Goal: Task Accomplishment & Management: Manage account settings

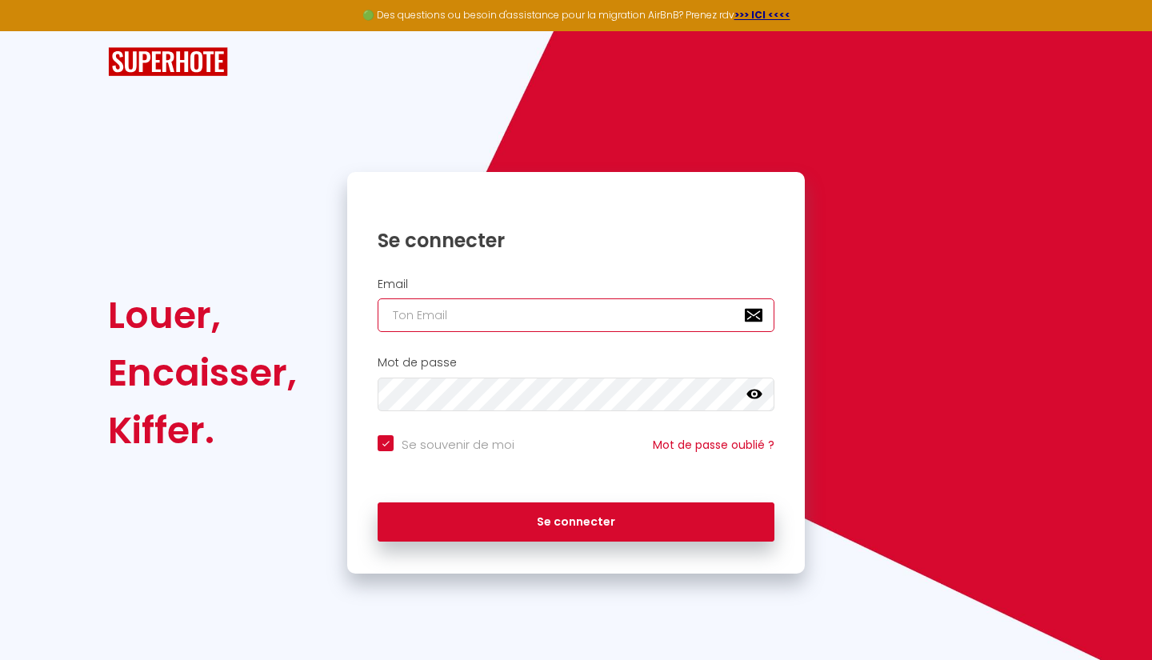
click at [492, 299] on input "email" at bounding box center [576, 315] width 397 height 34
type input "A"
checkbox input "true"
type input "AU"
checkbox input "true"
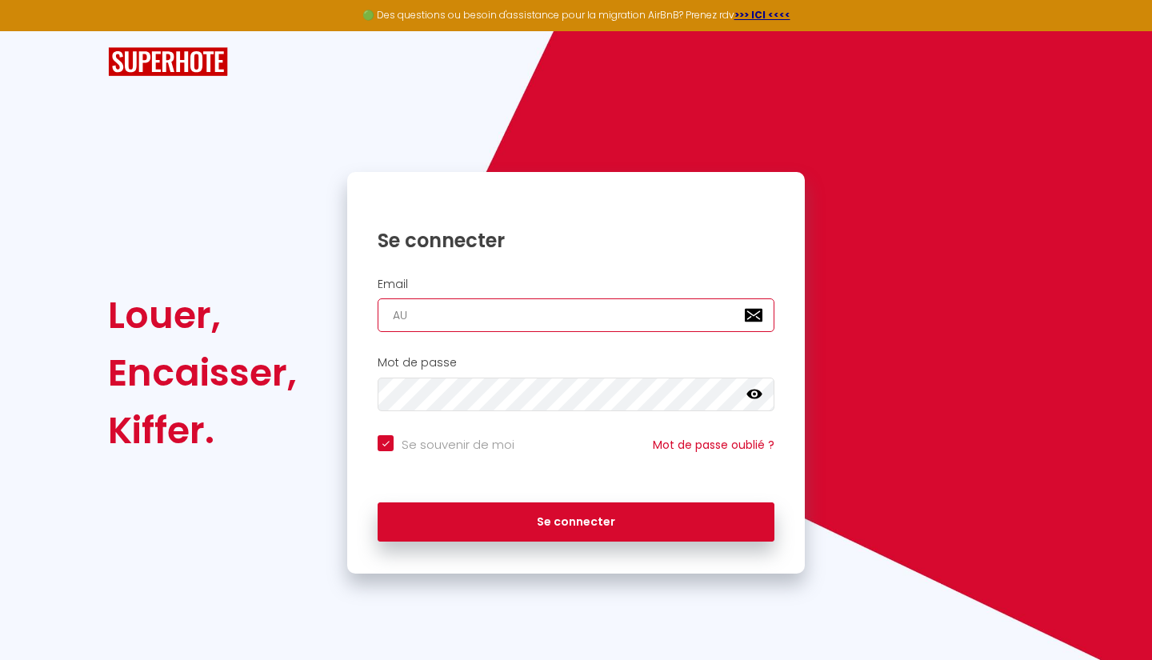
type input "AUC"
checkbox input "true"
type input "AUCO"
checkbox input "true"
type input "AUCOE"
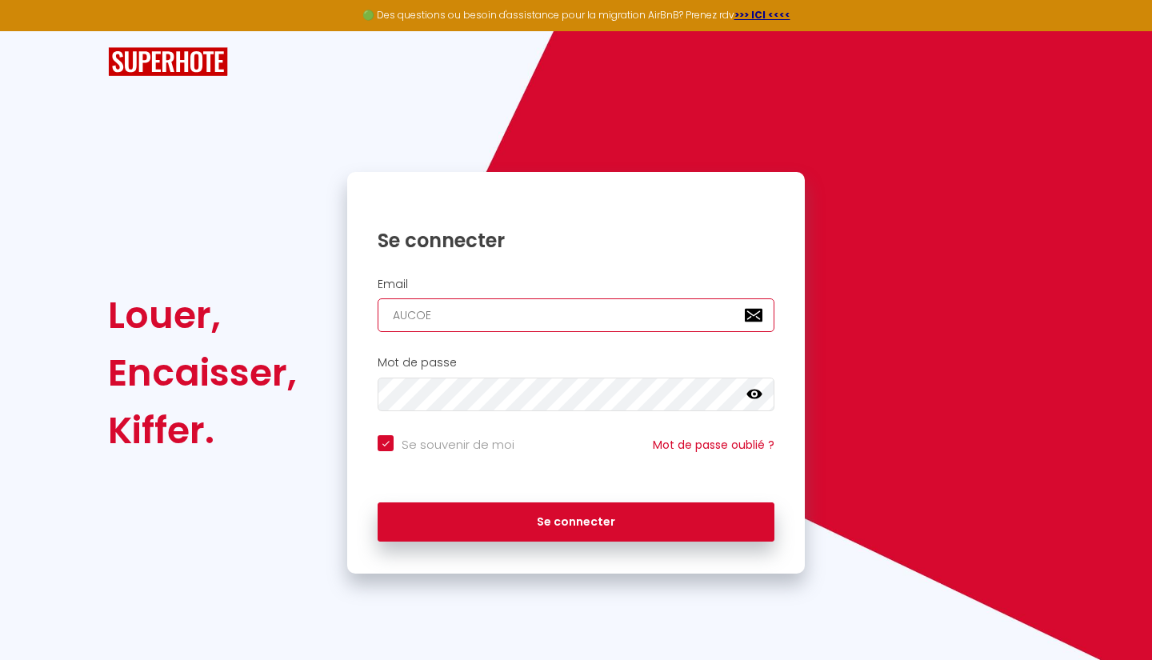
checkbox input "true"
type input "AUCOEU"
checkbox input "true"
type input "AUCOEUR"
checkbox input "true"
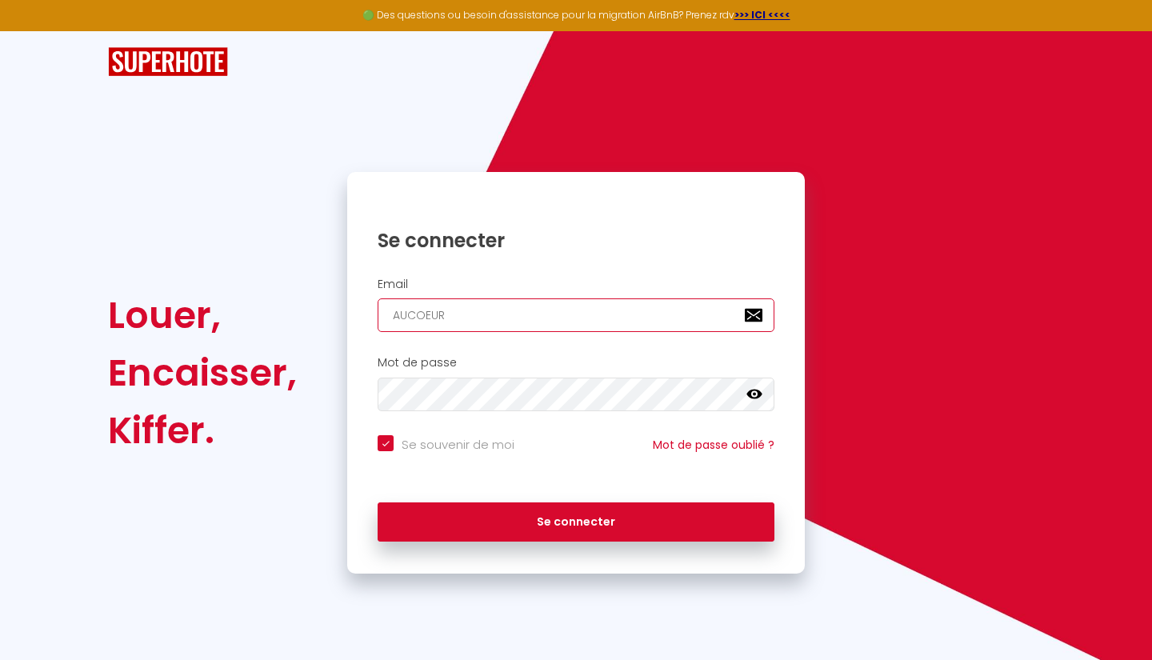
type input "AUCOEU"
checkbox input "true"
type input "AUCOE"
checkbox input "true"
type input "AUCO"
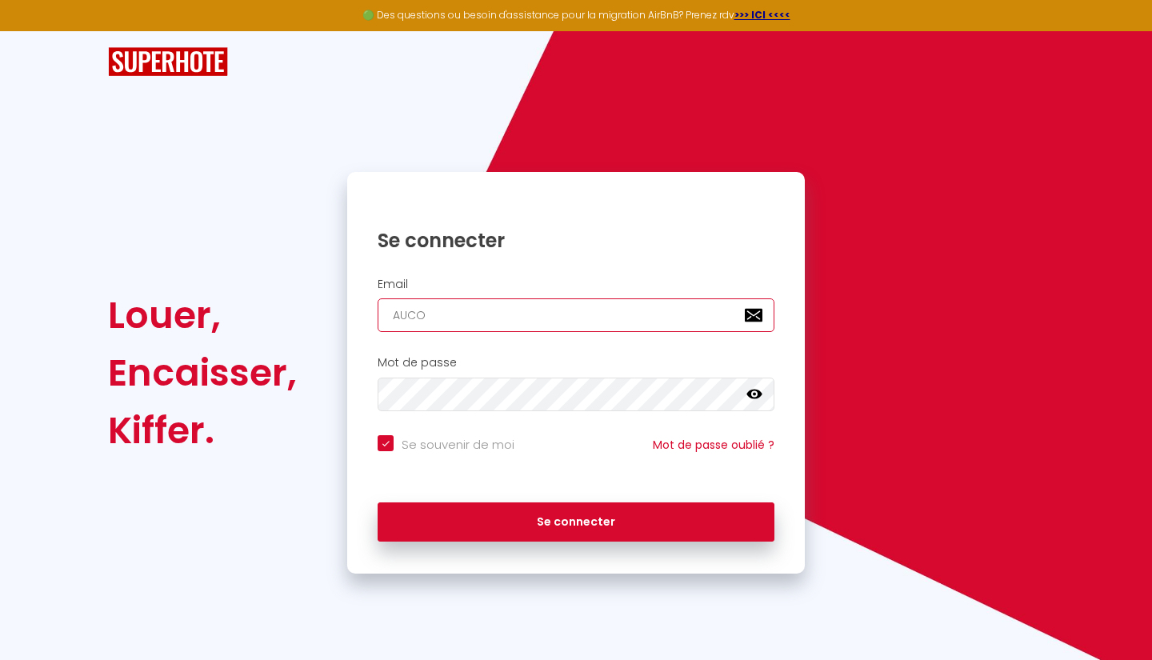
checkbox input "true"
type input "AUC"
checkbox input "true"
type input "AU"
checkbox input "true"
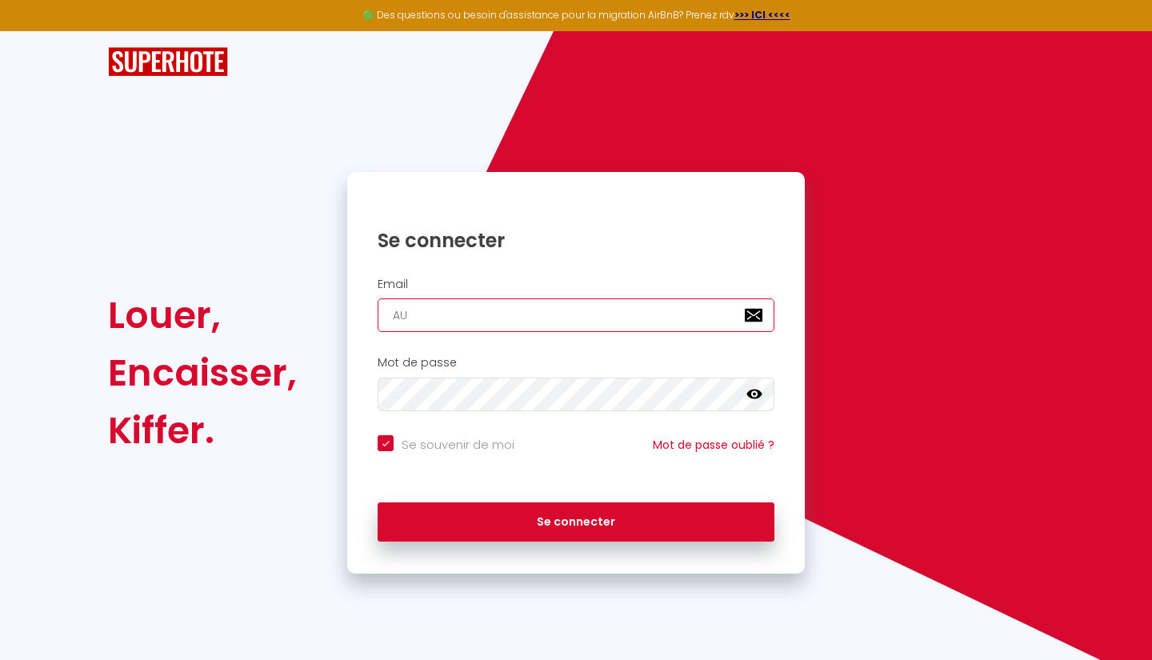
type input "A"
checkbox input "true"
type input "a"
checkbox input "true"
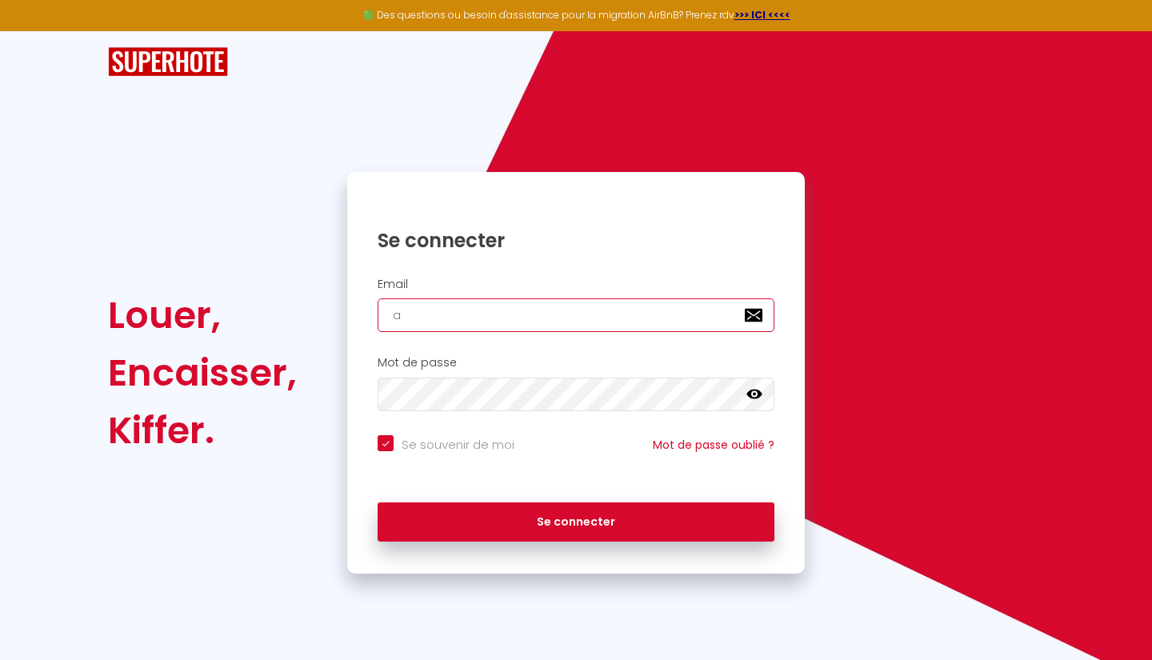
type input "au"
checkbox input "true"
type input "auc"
checkbox input "true"
type input "auco"
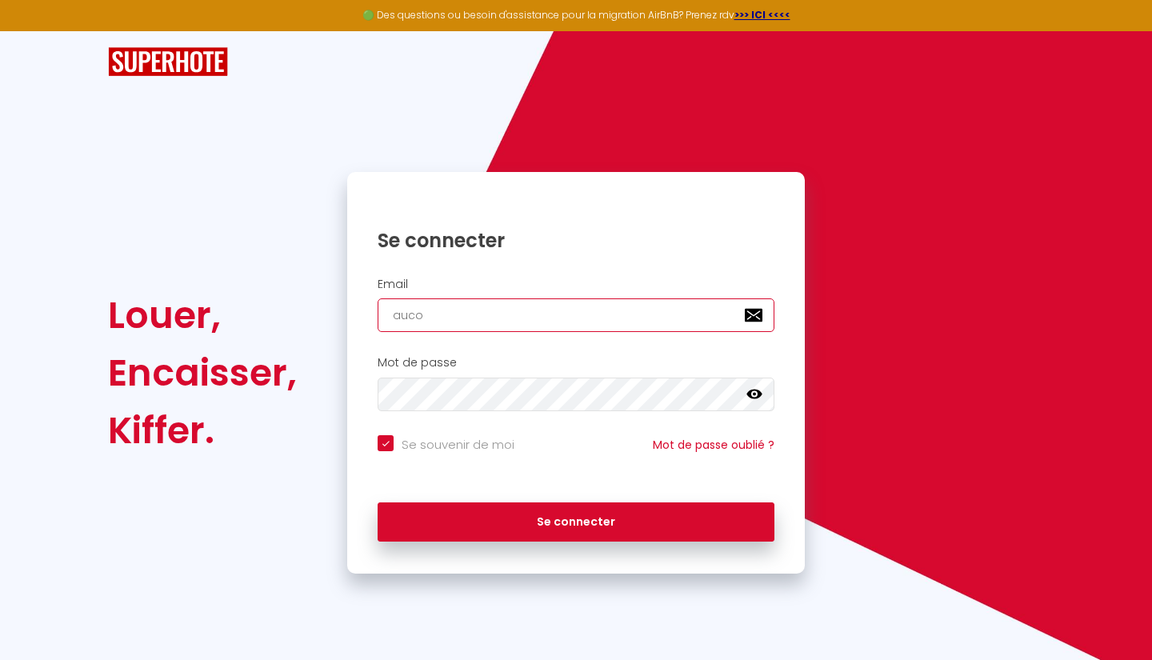
checkbox input "true"
type input "aucor"
checkbox input "true"
type input "auco"
checkbox input "true"
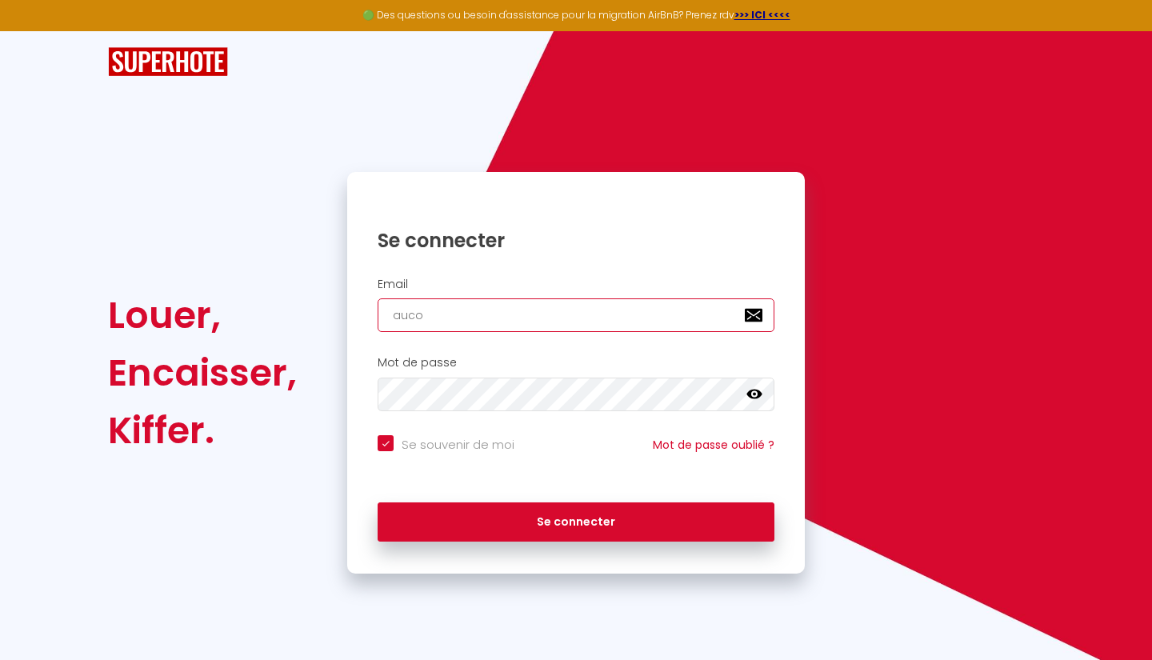
type input "aucou"
checkbox input "true"
type input "aucoue"
checkbox input "true"
type input "aucou"
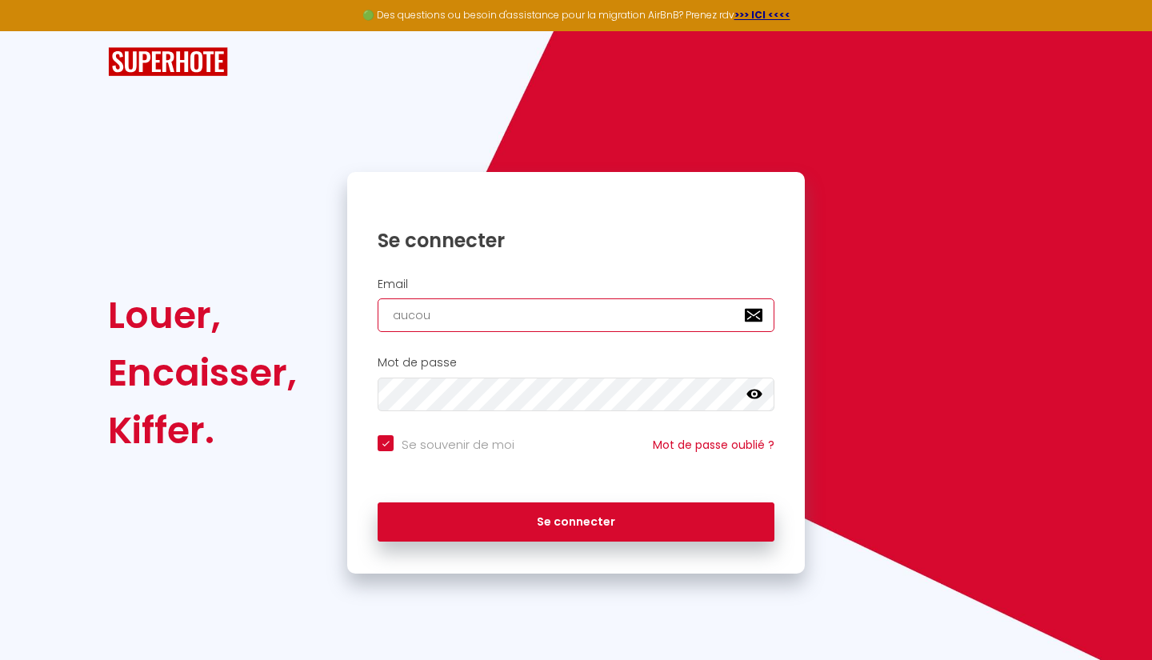
checkbox input "true"
type input "auco"
checkbox input "true"
type input "aucoe"
checkbox input "true"
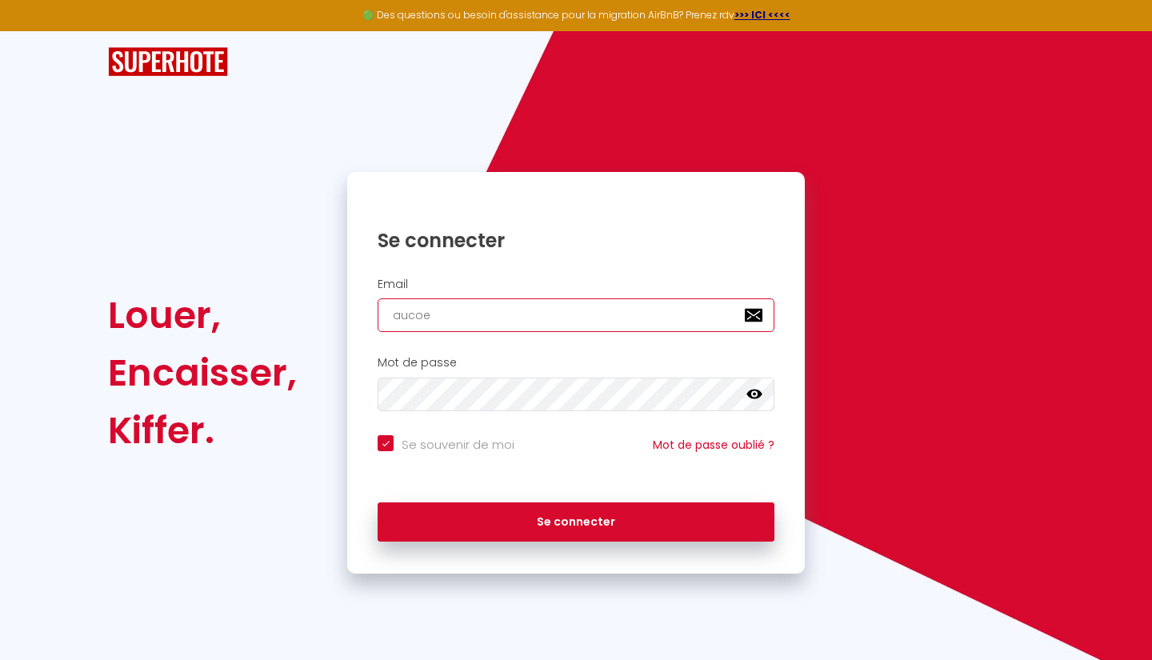
type input "aucoeu"
checkbox input "true"
type input "aucoeur"
checkbox input "true"
type input "aucoeurd"
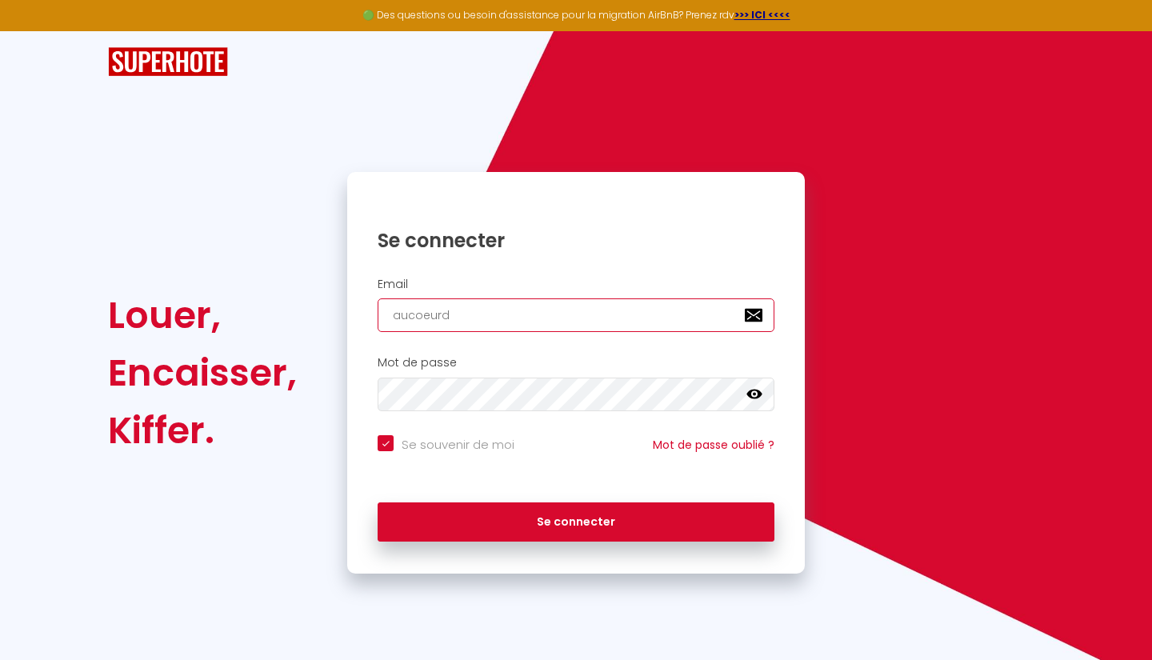
checkbox input "true"
type input "aucoeurde"
checkbox input "true"
type input "aucoeurdes"
checkbox input "true"
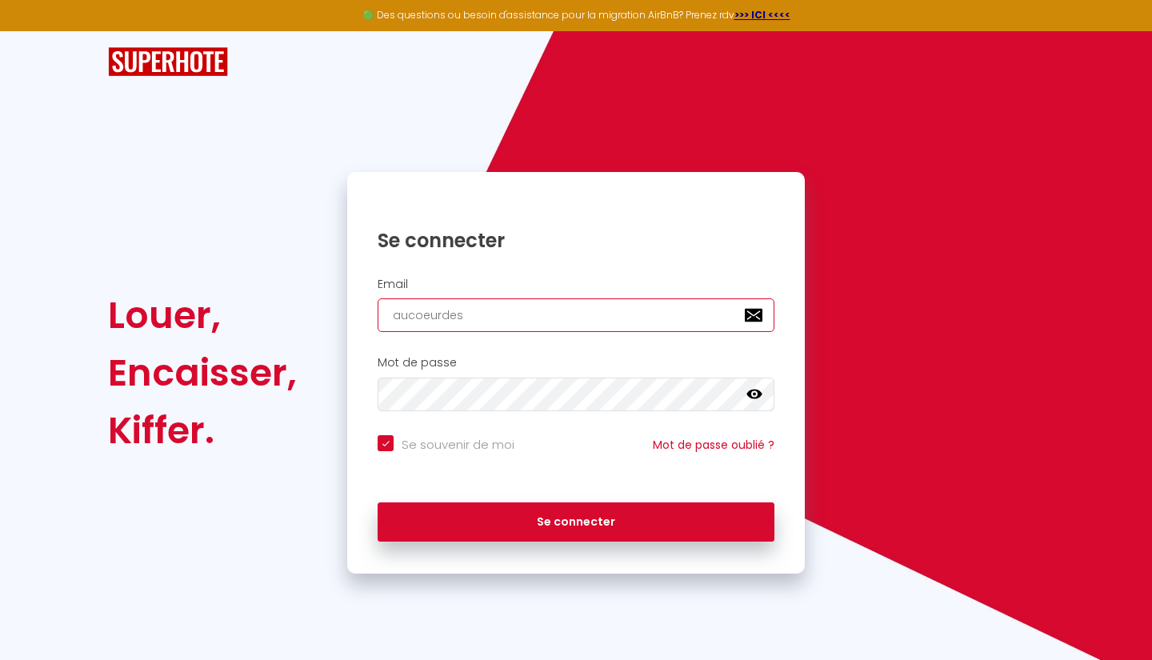
type input "aucoeurdesc"
checkbox input "true"
type input "aucoeurdesci"
checkbox input "true"
type input "aucoeurdescim"
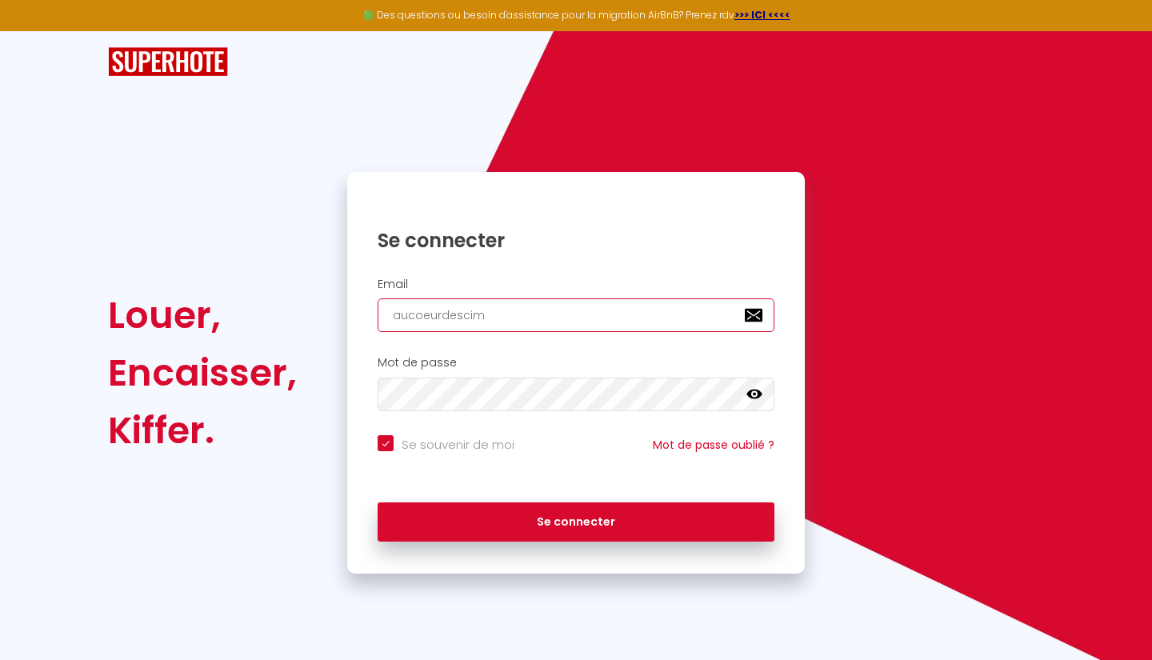
checkbox input "true"
type input "aucoeurdescime"
checkbox input "true"
type input "aucoeurdescimes"
checkbox input "true"
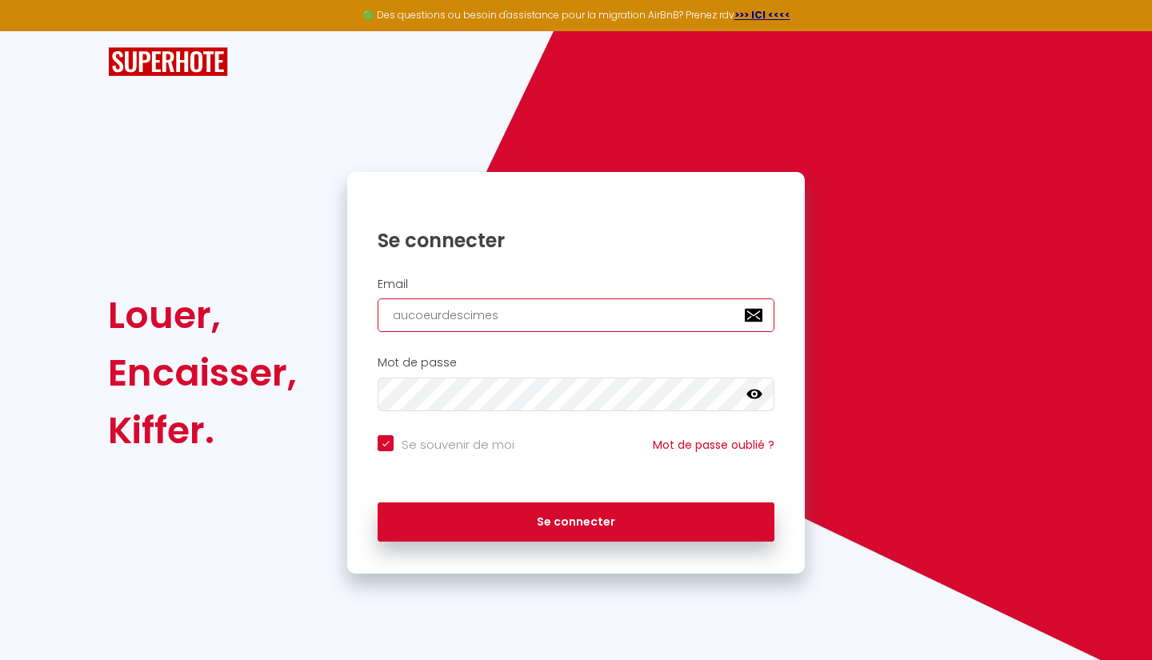
type input "aucoeurdescimes."
checkbox input "true"
type input "aucoeurdescimes.n"
checkbox input "true"
type input "[DOMAIN_NAME]"
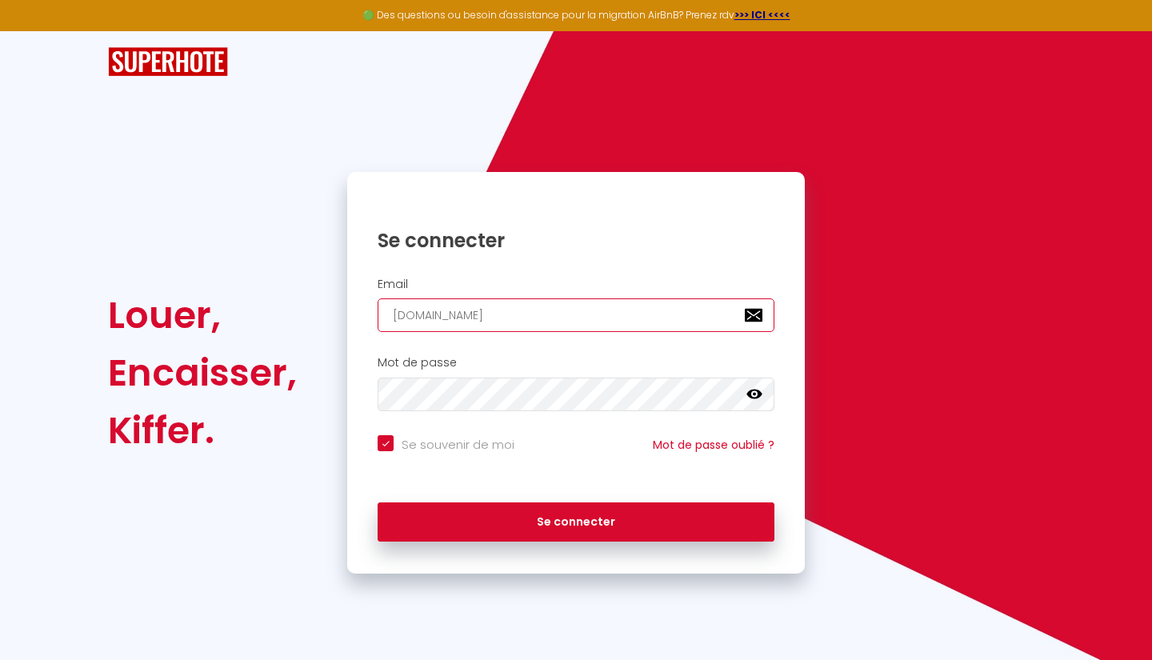
checkbox input "true"
type input "[DOMAIN_NAME]"
checkbox input "true"
type input "[DOMAIN_NAME]"
click at [755, 395] on icon at bounding box center [755, 395] width 16 height 10
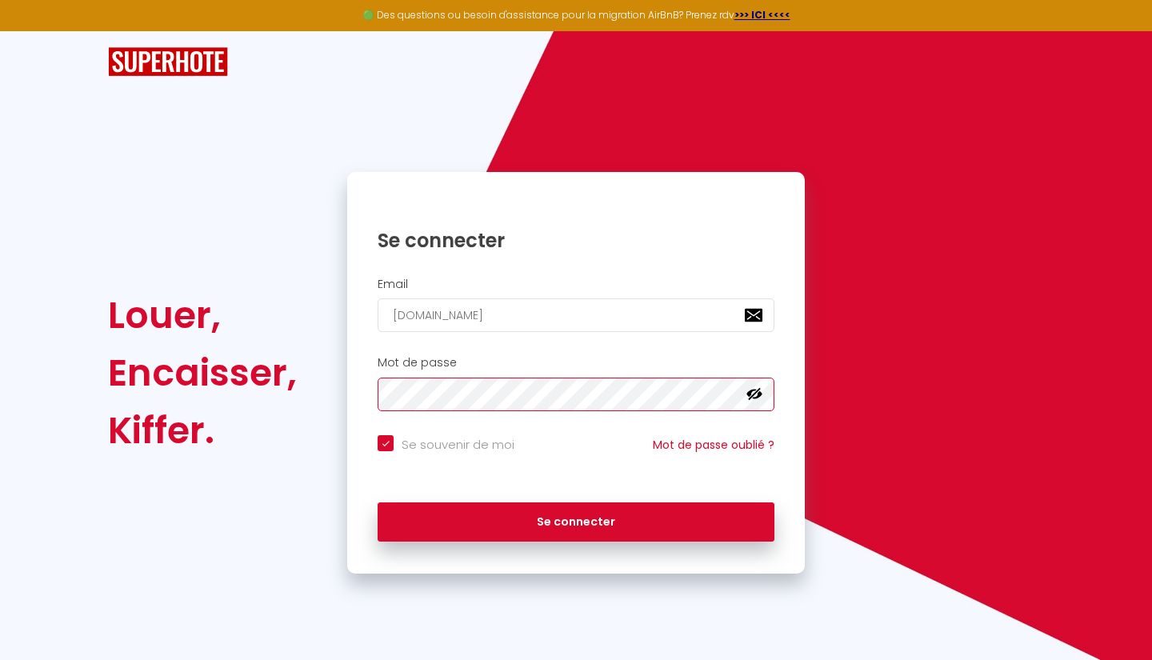
checkbox input "true"
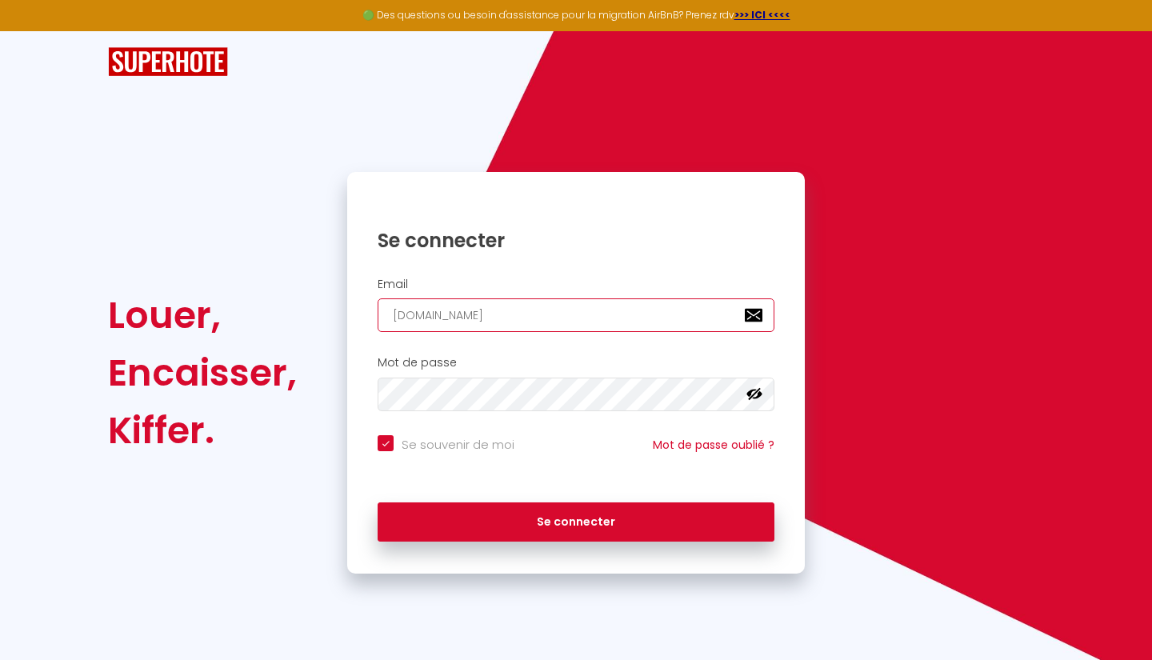
click at [387, 309] on input "[DOMAIN_NAME]" at bounding box center [576, 315] width 397 height 34
drag, startPoint x: 517, startPoint y: 318, endPoint x: 491, endPoint y: 319, distance: 25.7
click at [491, 319] on input "[DOMAIN_NAME]" at bounding box center [576, 315] width 397 height 34
type input "aucoeurdescimes3"
checkbox input "true"
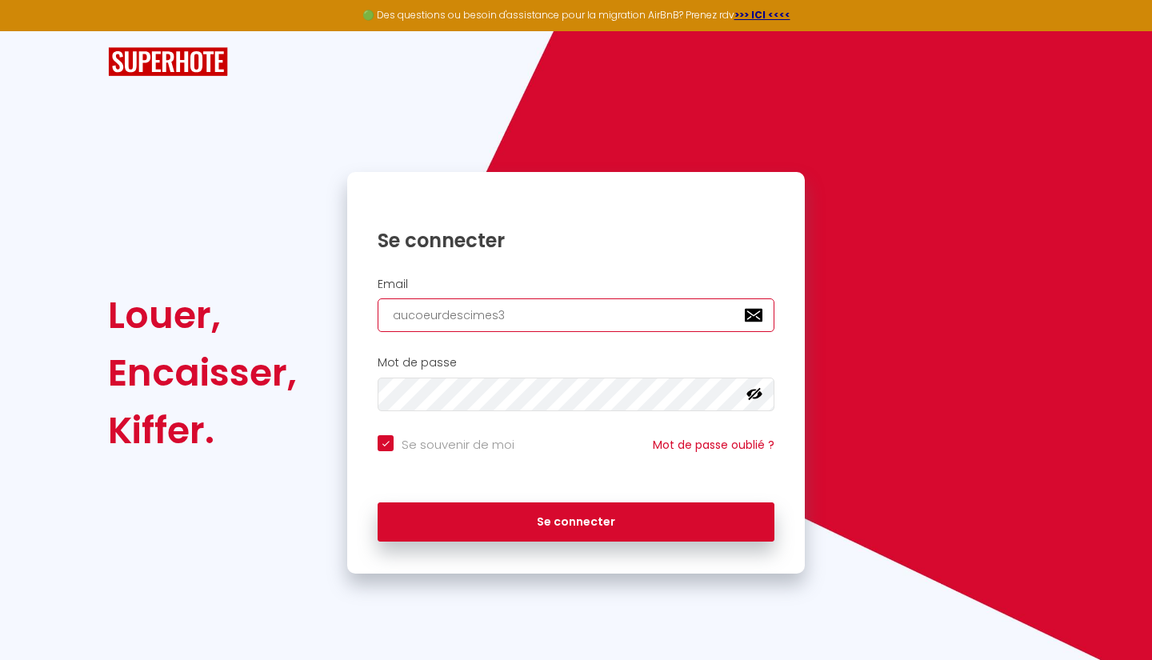
type input "aucoeurdescimes38"
checkbox input "true"
type input "aucoeurdescimes38@"
checkbox input "true"
type input "aucoeurdescimes38@g"
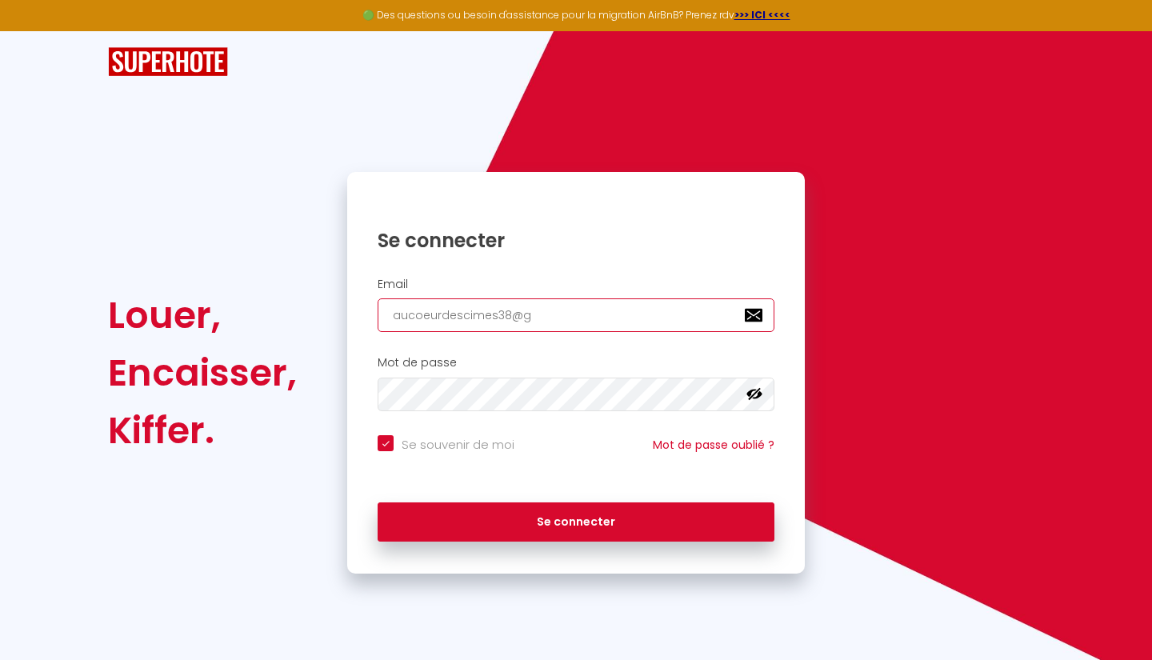
checkbox input "true"
type input "aucoeurdescimes38@gm"
checkbox input "true"
type input "aucoeurdescimes38@gma"
checkbox input "true"
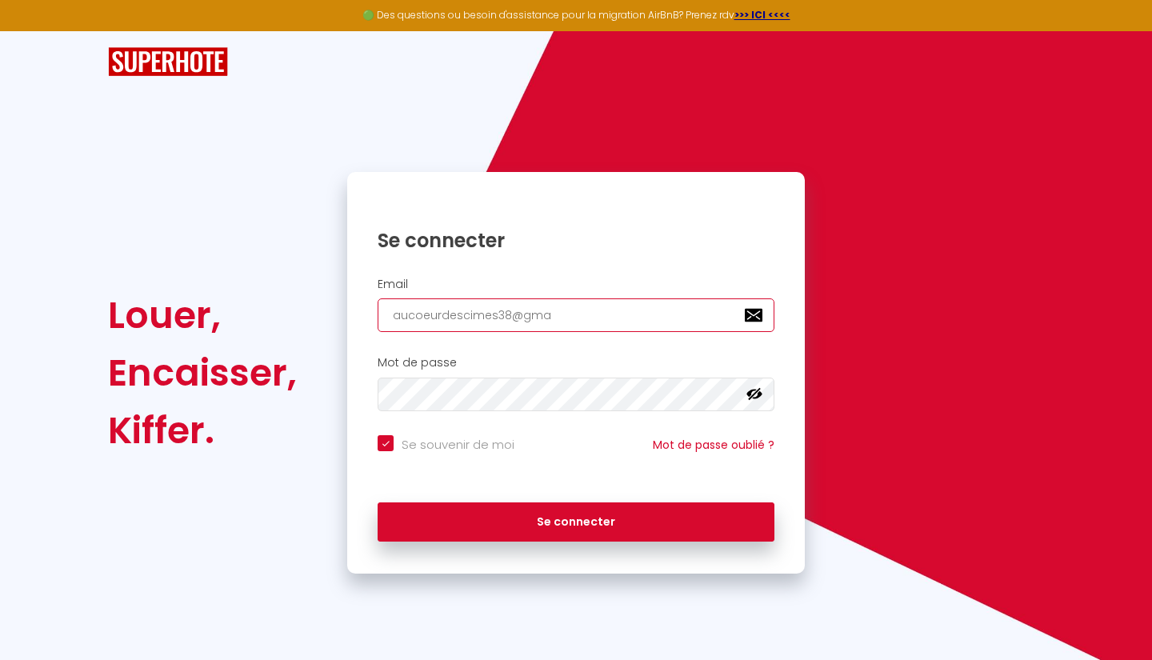
type input "aucoeurdescimes38@gmai"
checkbox input "true"
type input "[EMAIL_ADDRESS]"
checkbox input "true"
type input "[EMAIL_ADDRESS]."
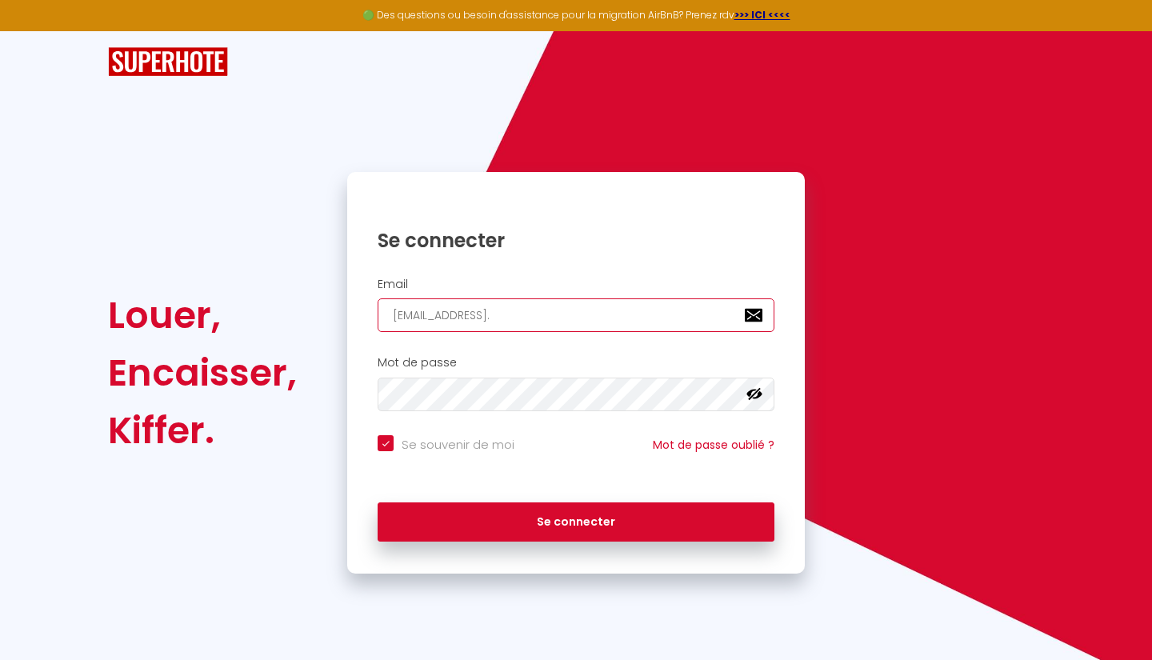
checkbox input "true"
type input "aucoeurdescimes38@gmail.c"
checkbox input "true"
type input "[EMAIL_ADDRESS][DOMAIN_NAME]"
checkbox input "true"
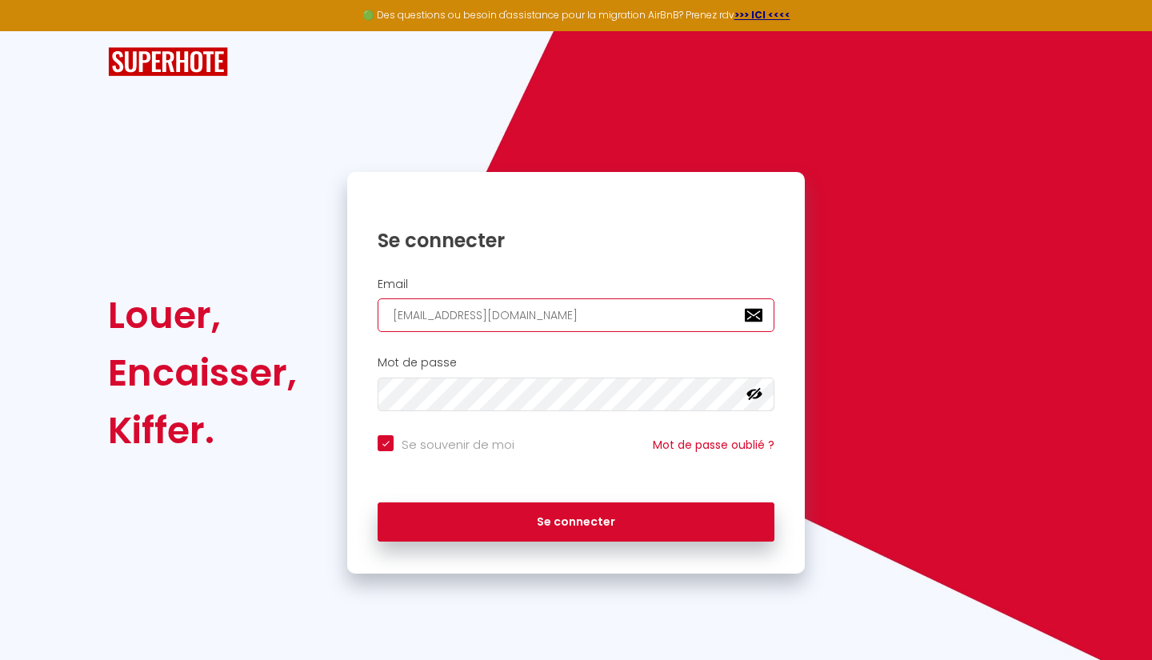
type input "[EMAIL_ADDRESS][DOMAIN_NAME]"
checkbox input "true"
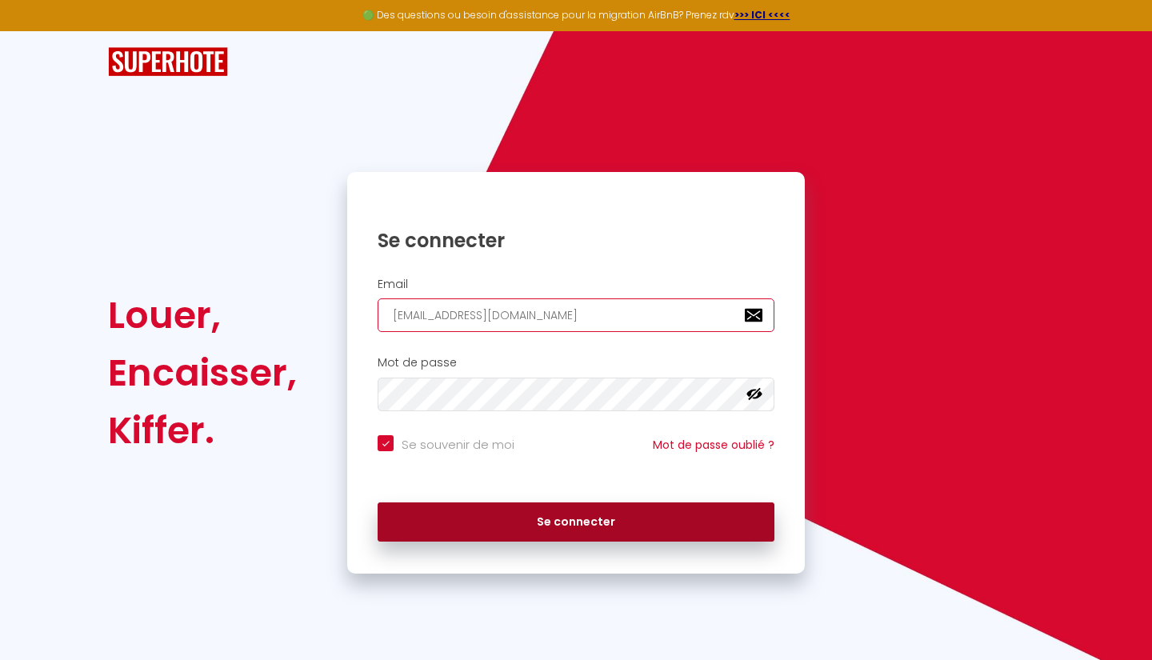
type input "[EMAIL_ADDRESS][DOMAIN_NAME]"
click at [658, 525] on button "Se connecter" at bounding box center [576, 523] width 397 height 40
checkbox input "true"
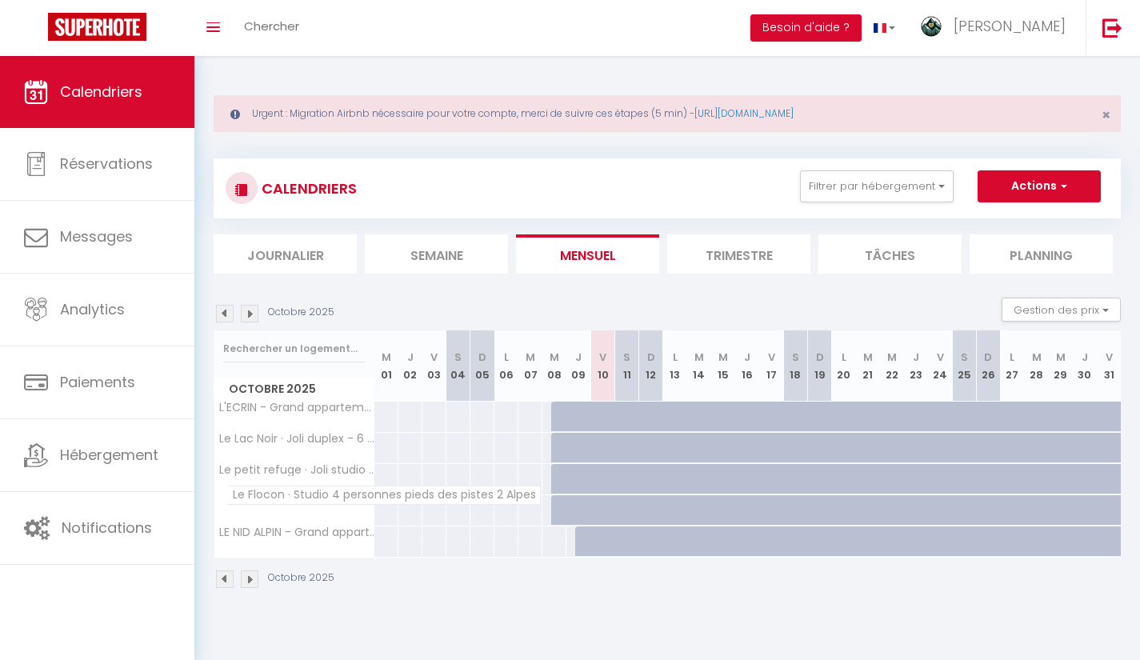
click at [308, 490] on span "Le Flocon · Studio 4 personnes pieds des pistes 2 Alpes" at bounding box center [383, 495] width 314 height 19
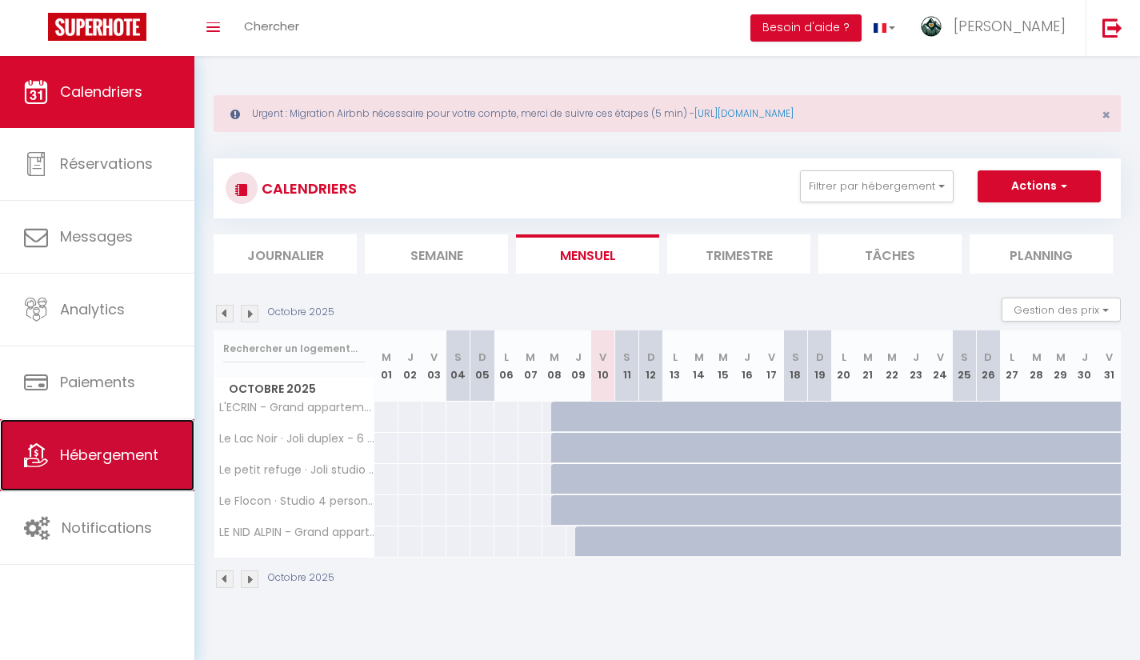
click at [82, 472] on link "Hébergement" at bounding box center [97, 455] width 194 height 72
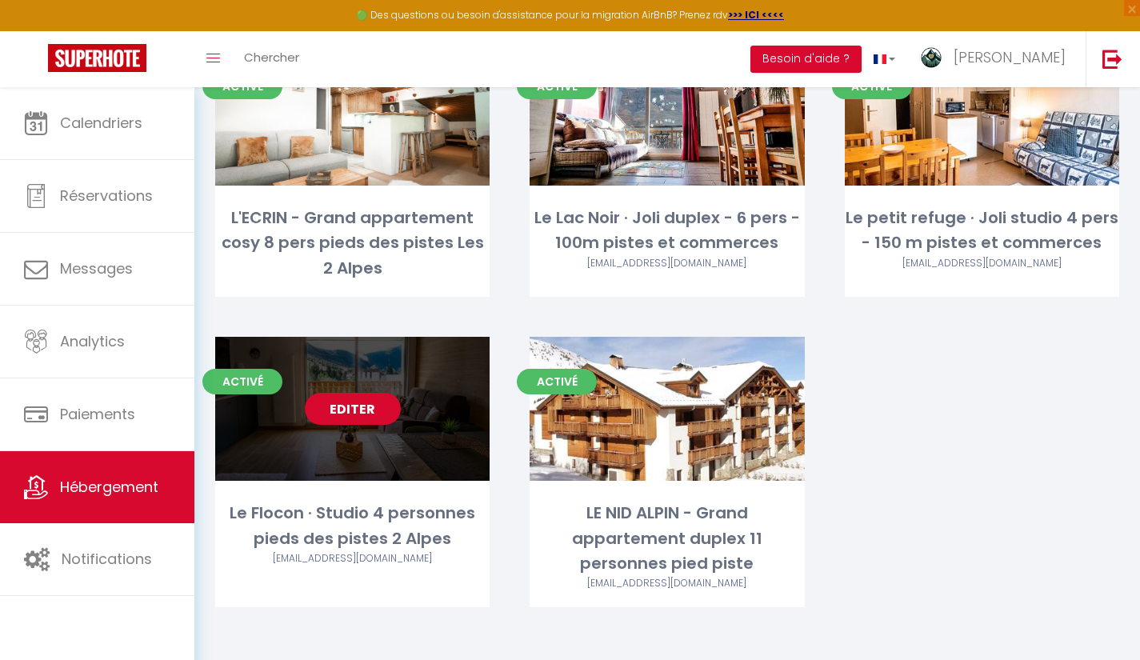
scroll to position [238, 0]
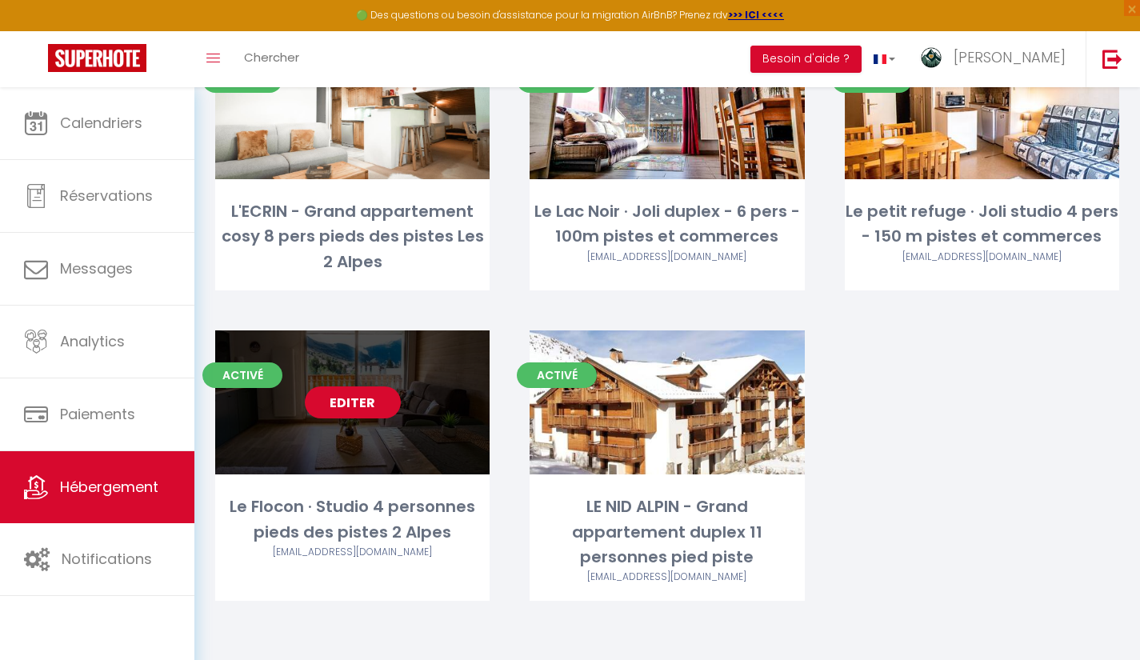
click at [342, 439] on div "Editer" at bounding box center [352, 402] width 274 height 144
select select "3"
select select "2"
select select "1"
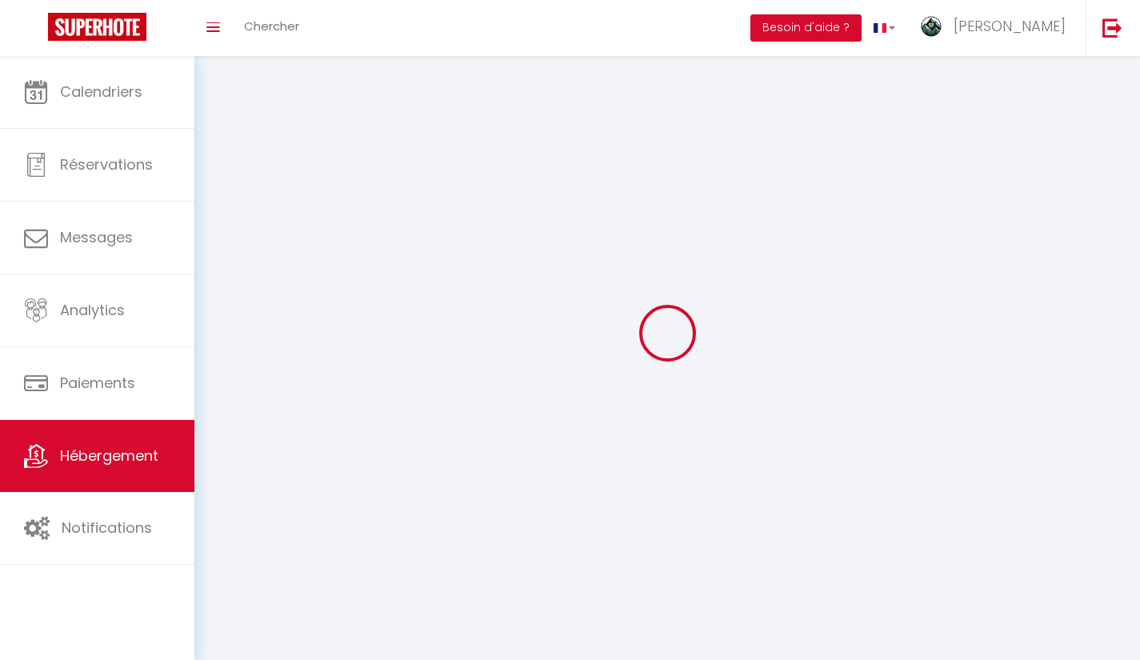
select select
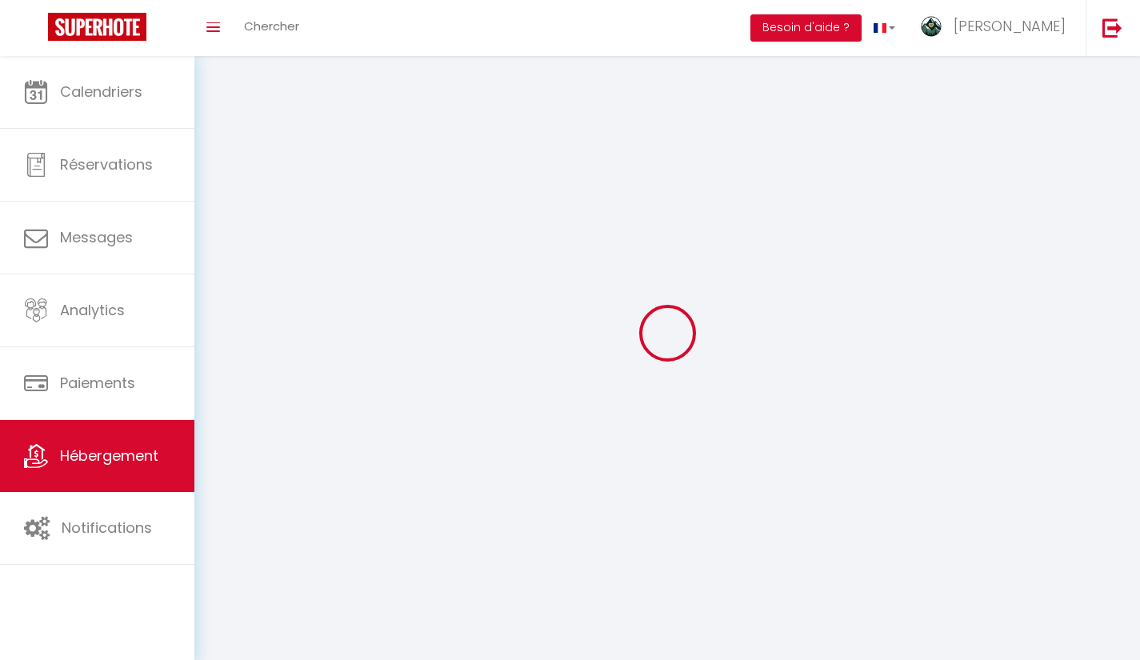
select select
checkbox input "false"
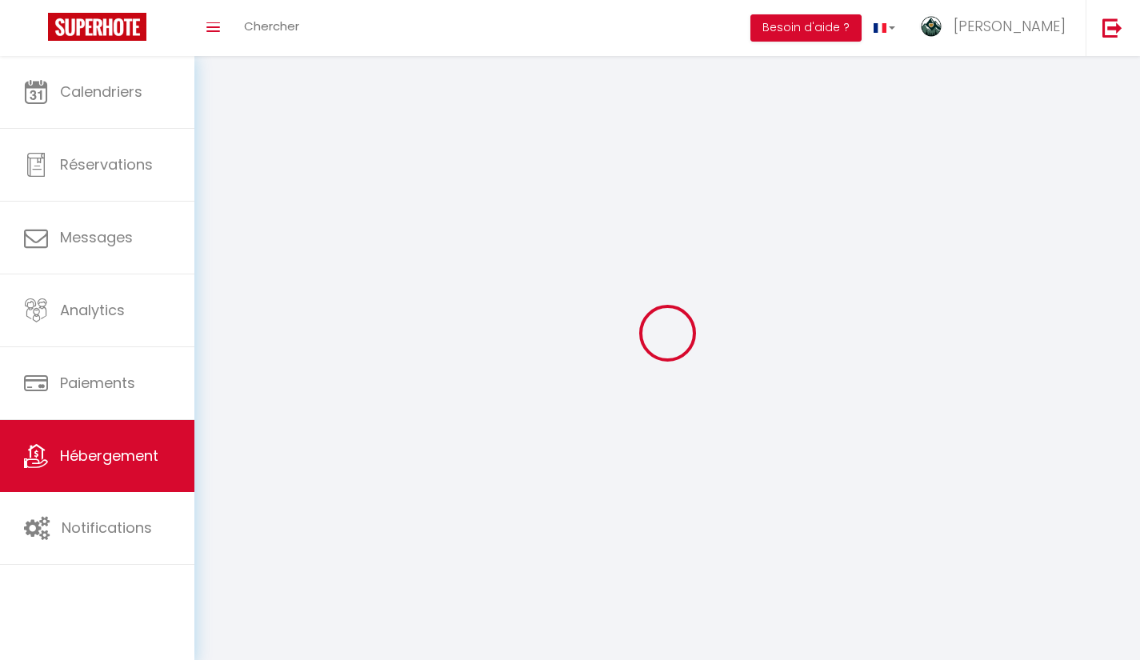
select select
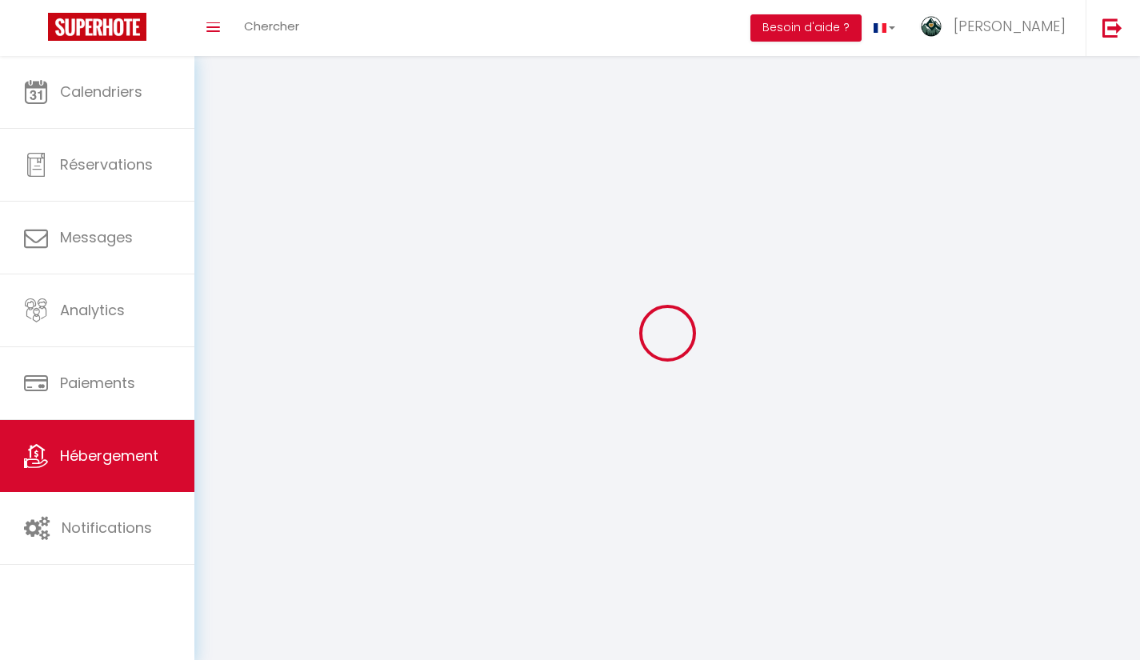
select select
checkbox input "false"
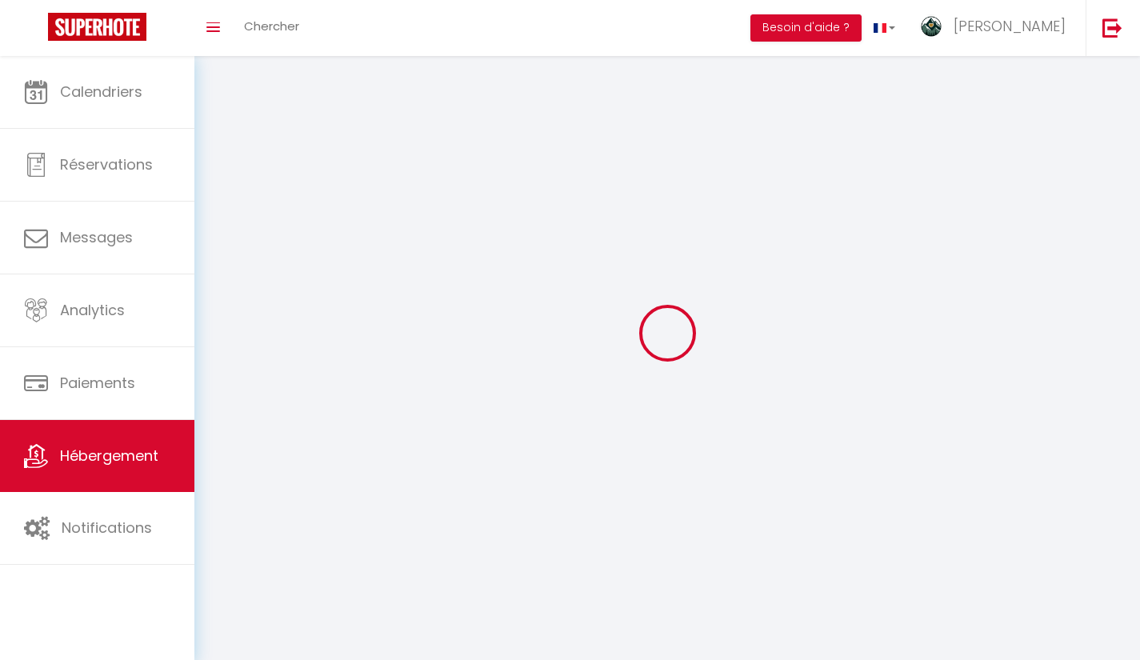
checkbox input "false"
select select
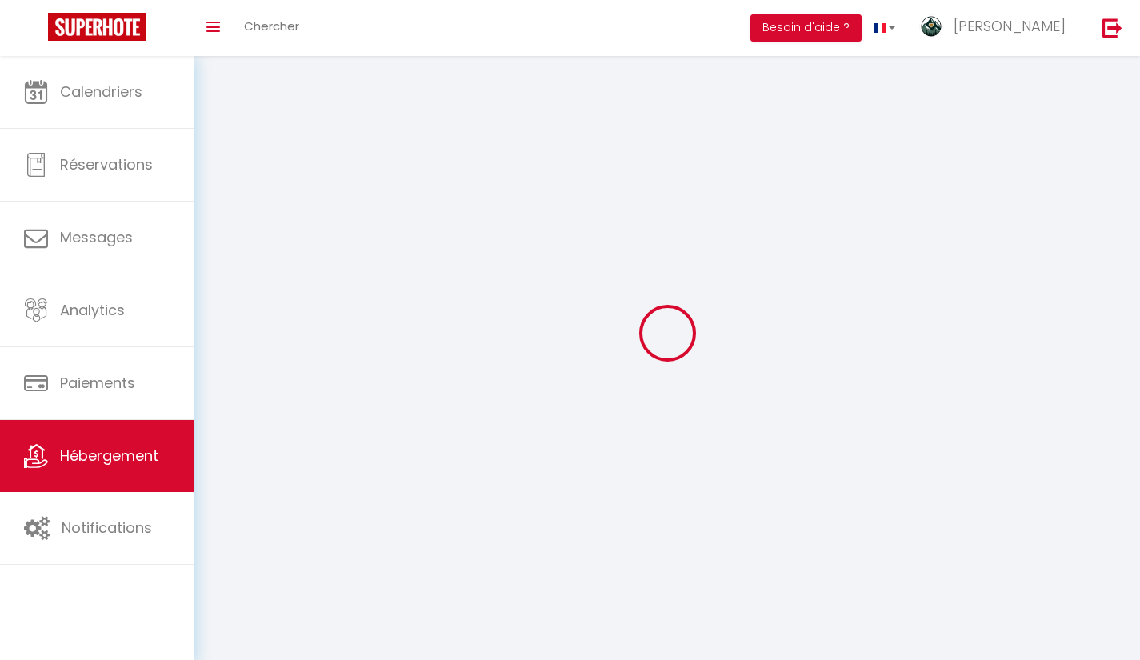
select select
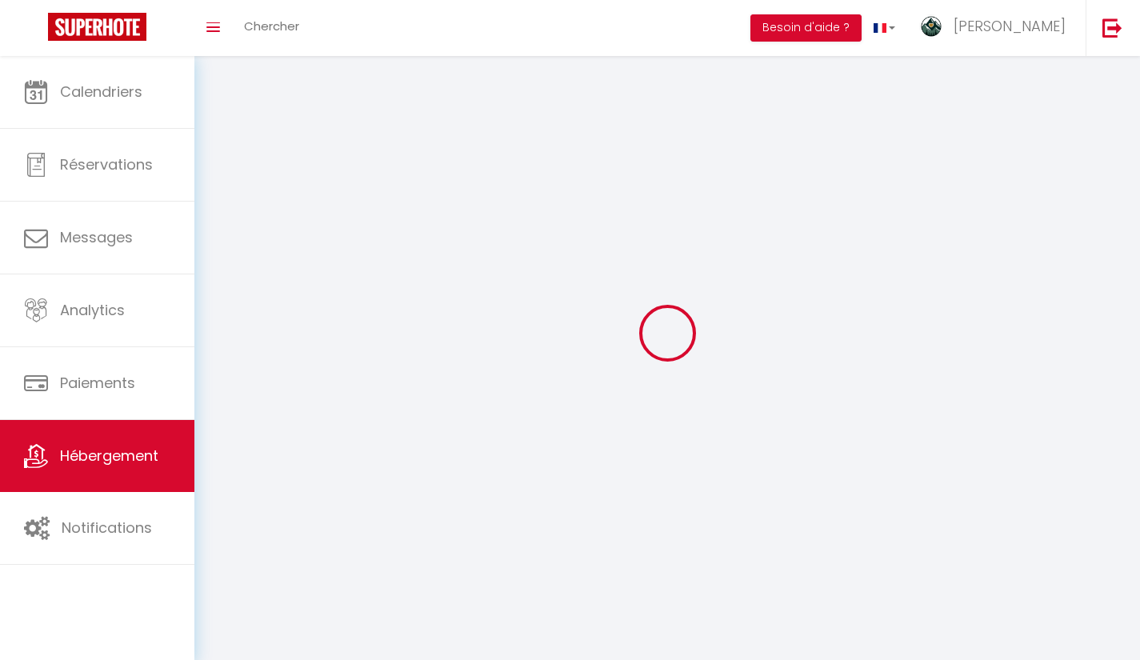
checkbox input "false"
select select
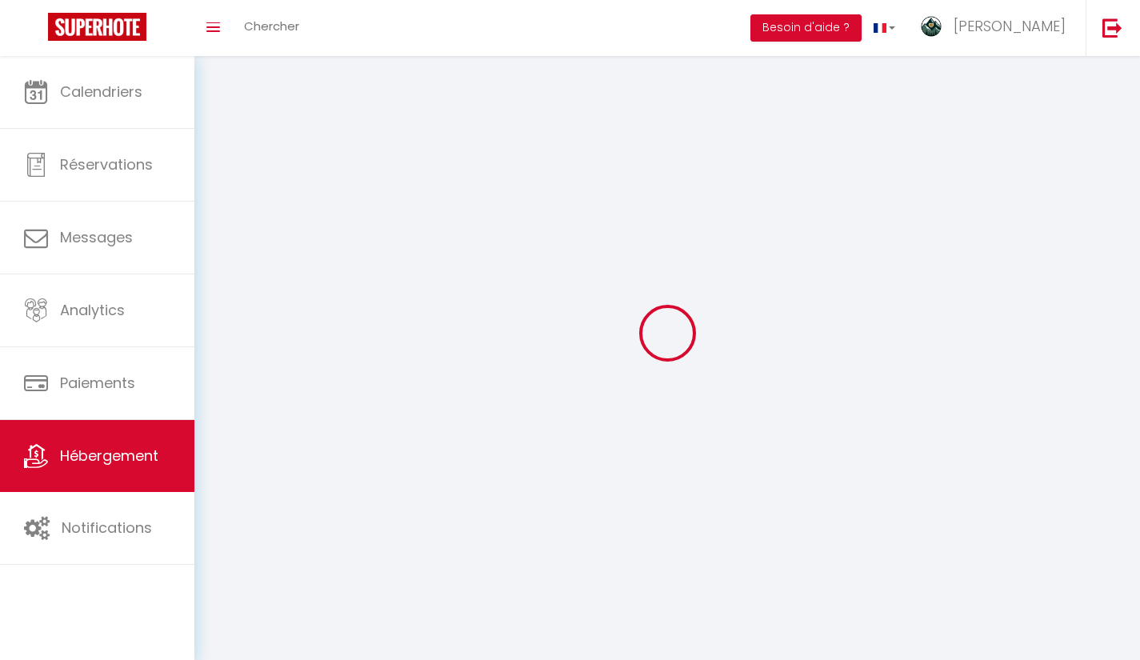
select select
select select "1"
select select "28"
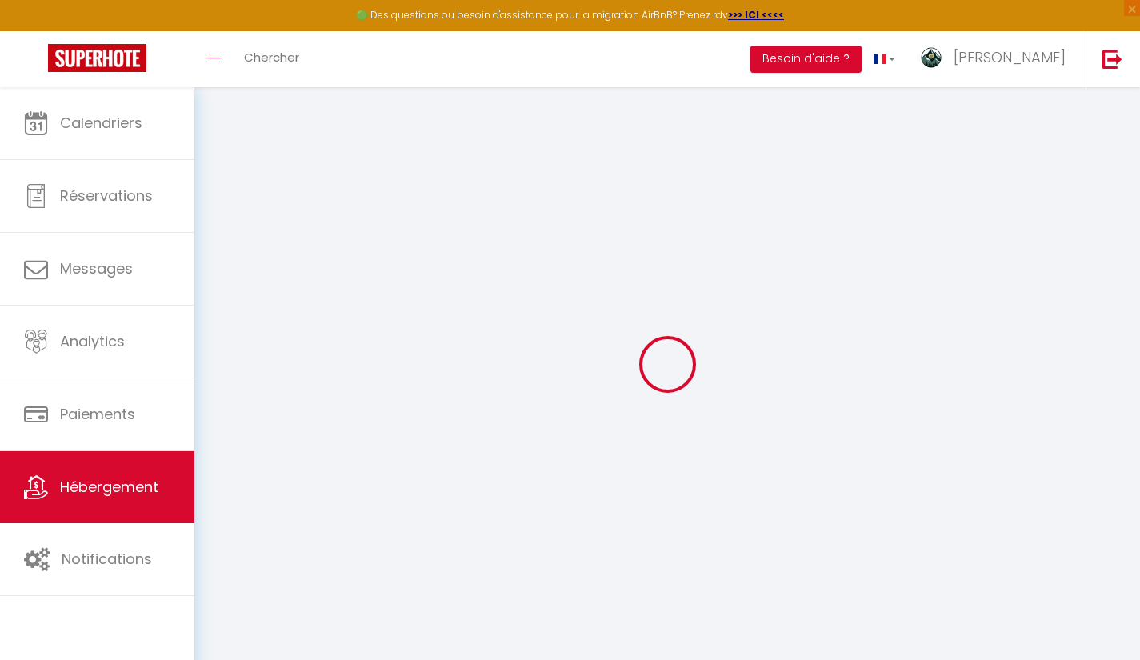
select select
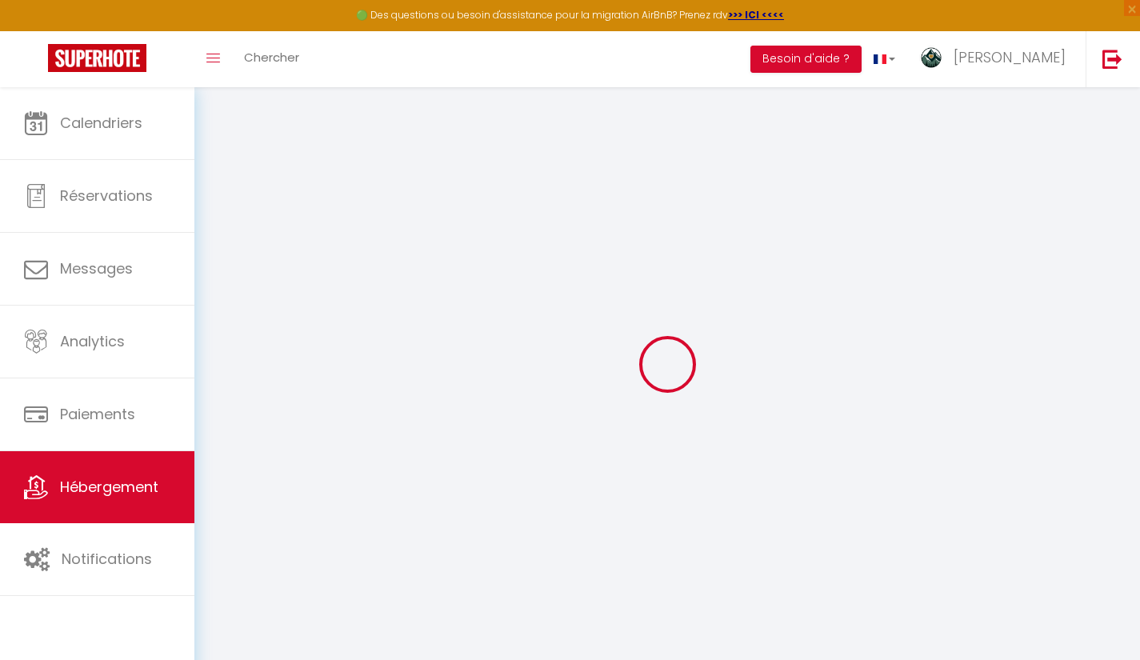
select select
checkbox input "false"
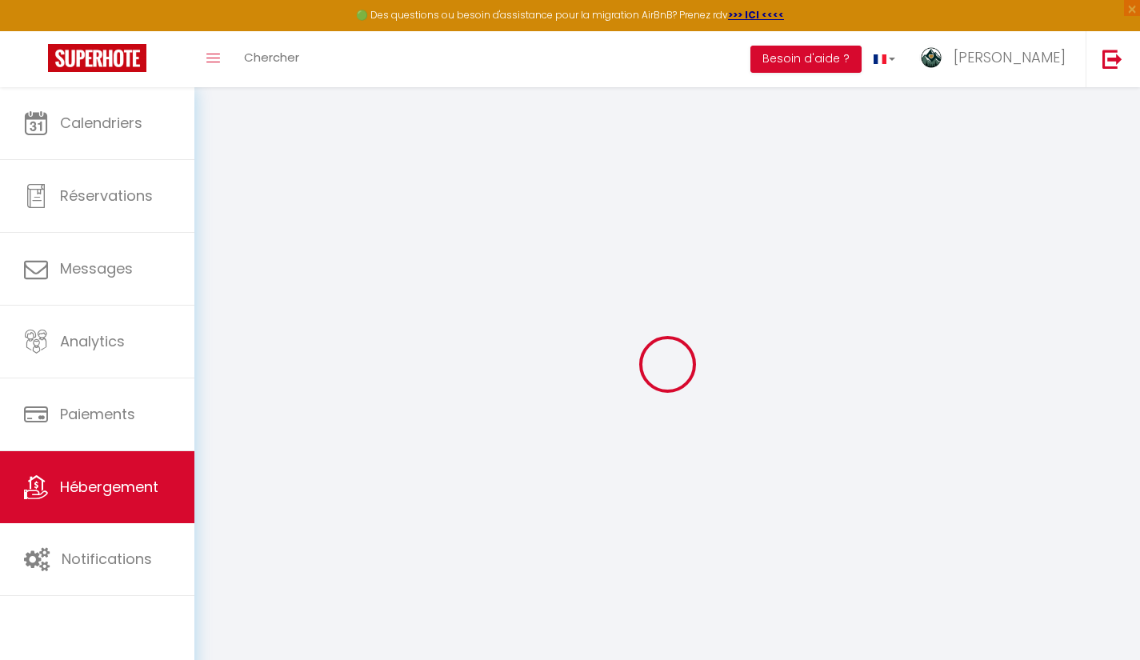
select select
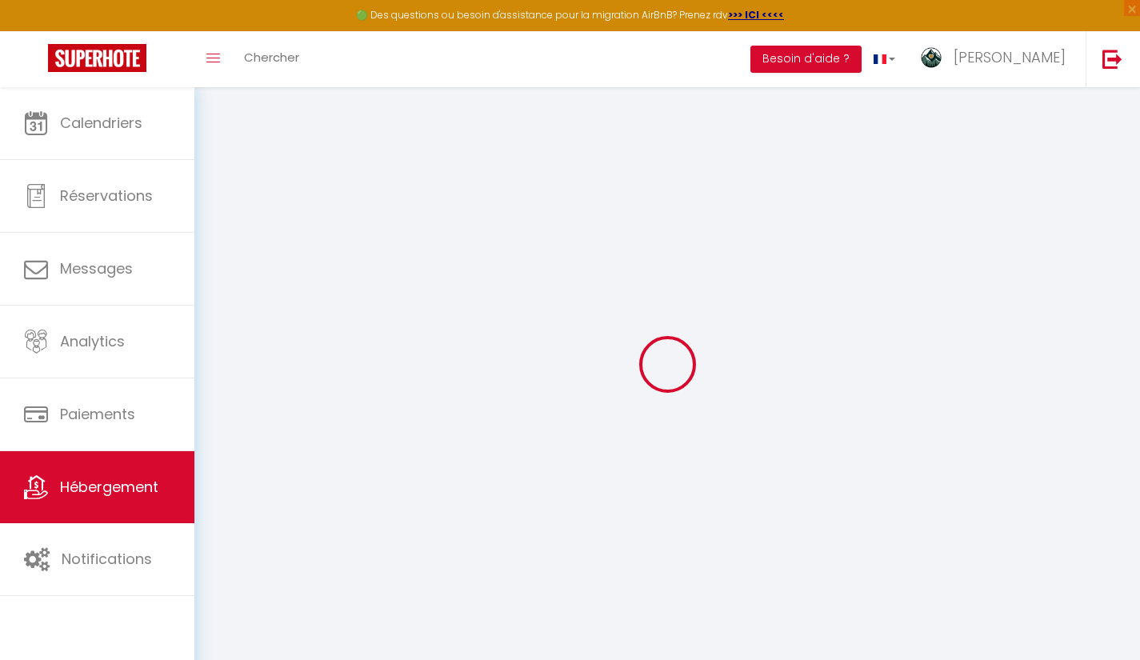
select select
checkbox input "false"
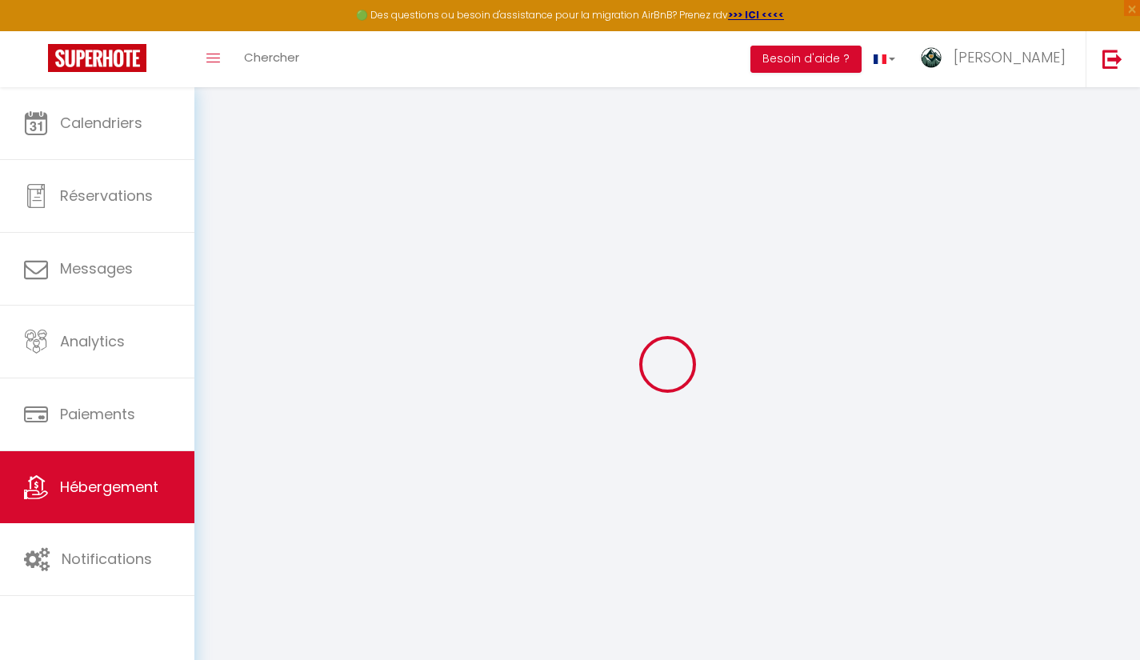
checkbox input "false"
select select
type input "Le Flocon · Studio 4 personnes pieds des pistes 2 Alpes"
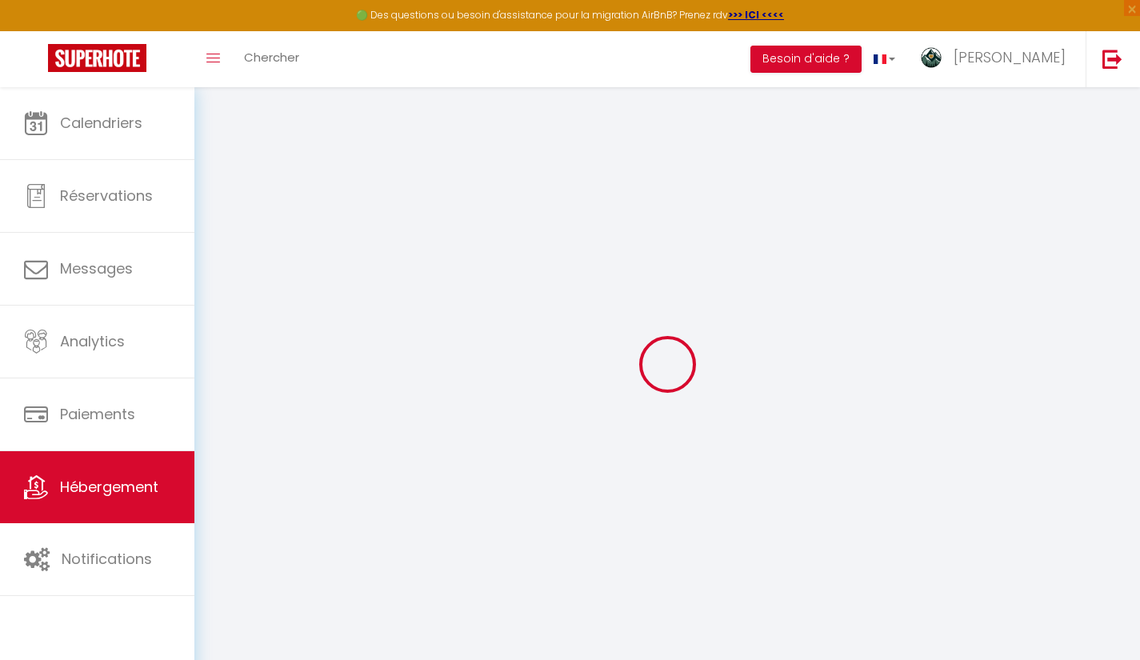
select select "0"
type input "75"
select select
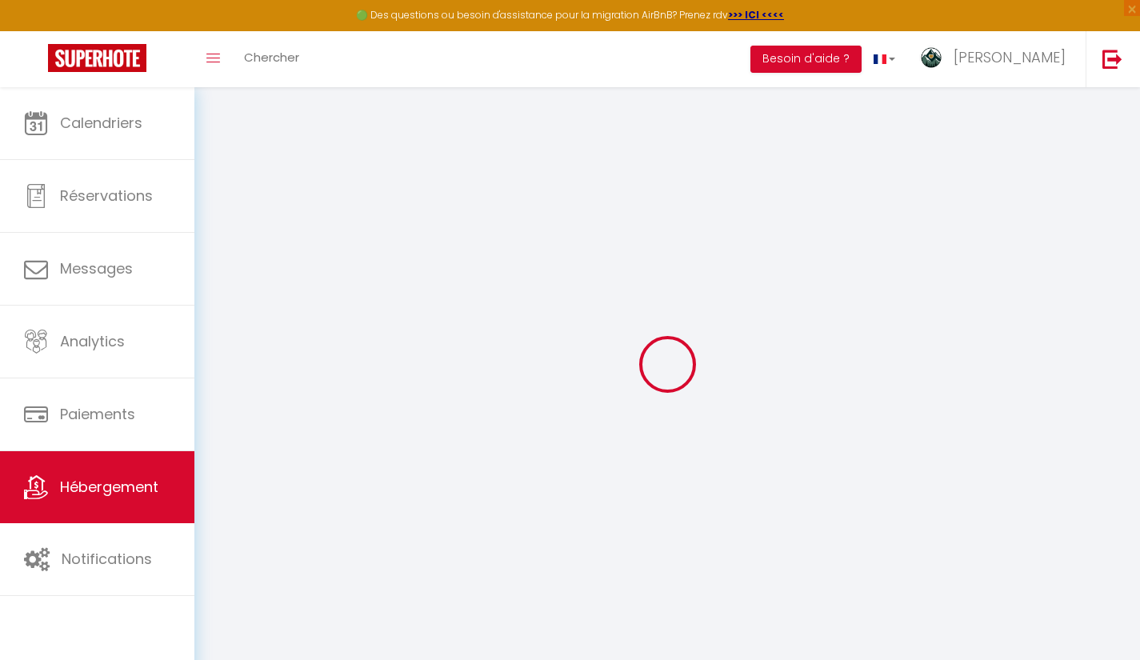
select select
type input "[STREET_ADDRESS]"
type input "38860"
type input "Les Deux Alpes"
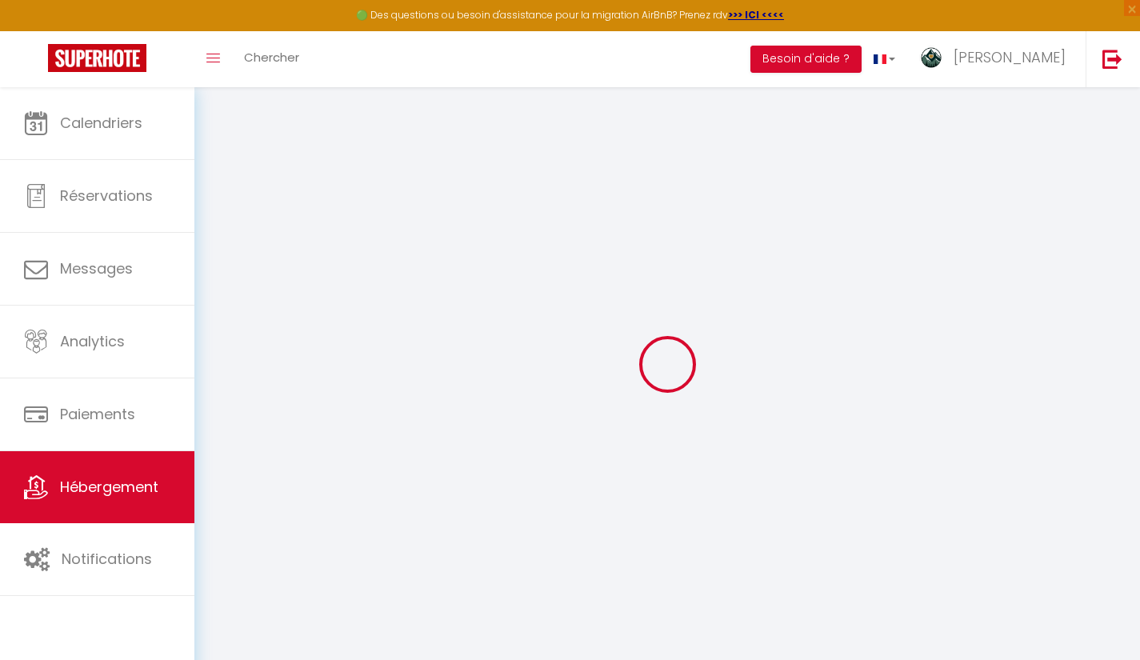
type input "[EMAIL_ADDRESS][DOMAIN_NAME]"
select select
checkbox input "false"
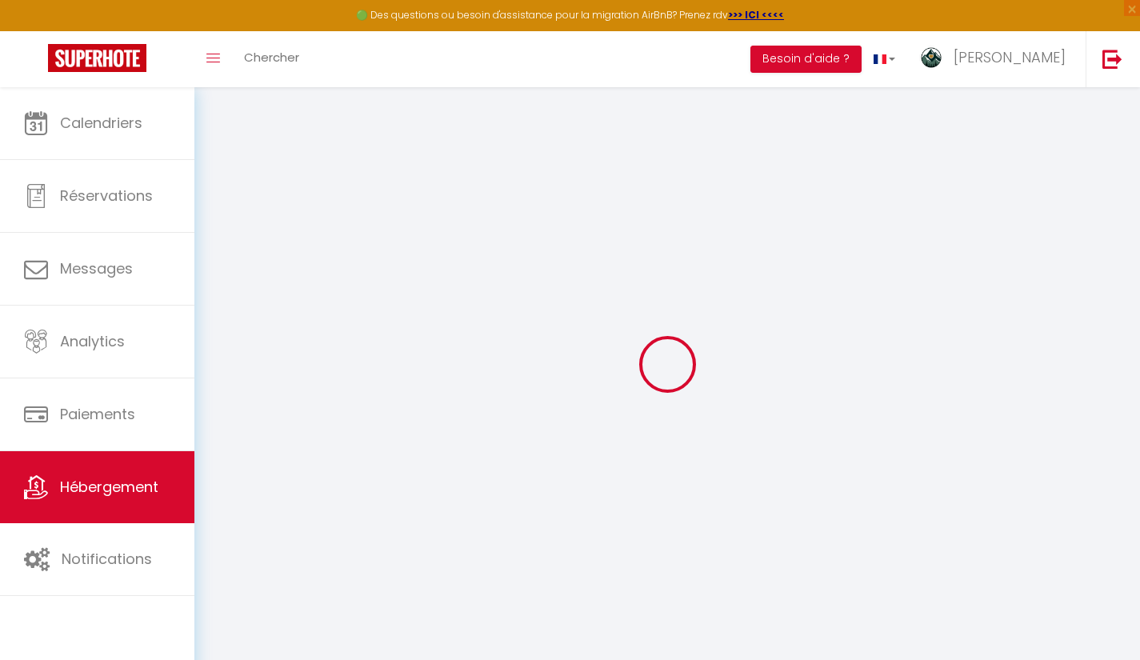
checkbox input "false"
type input "0"
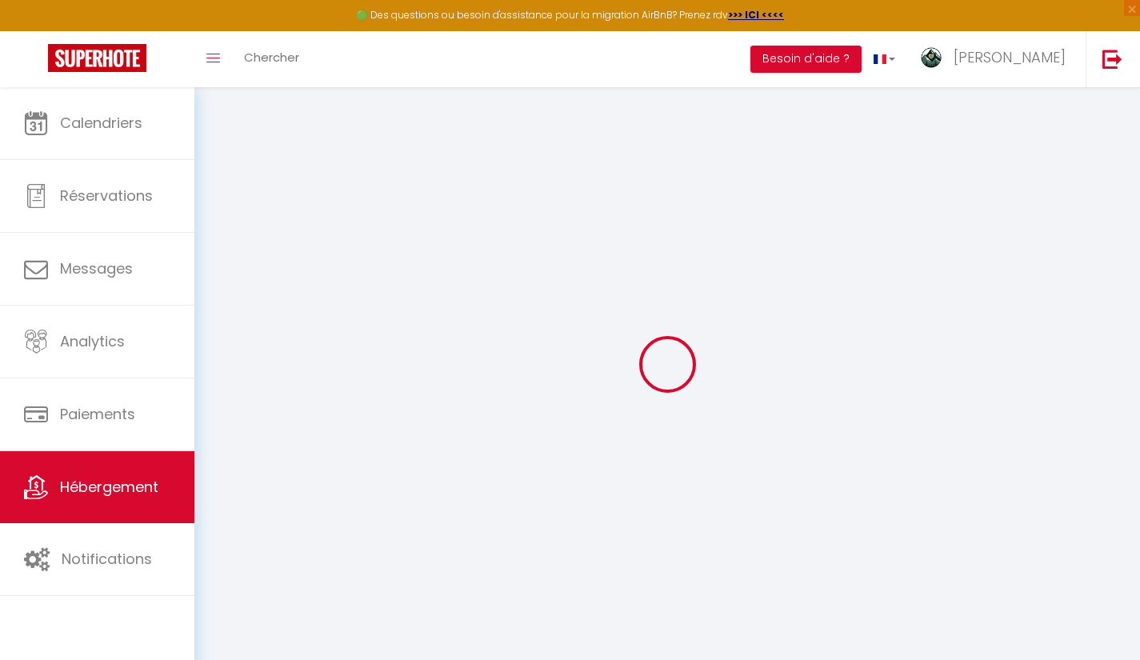
select select
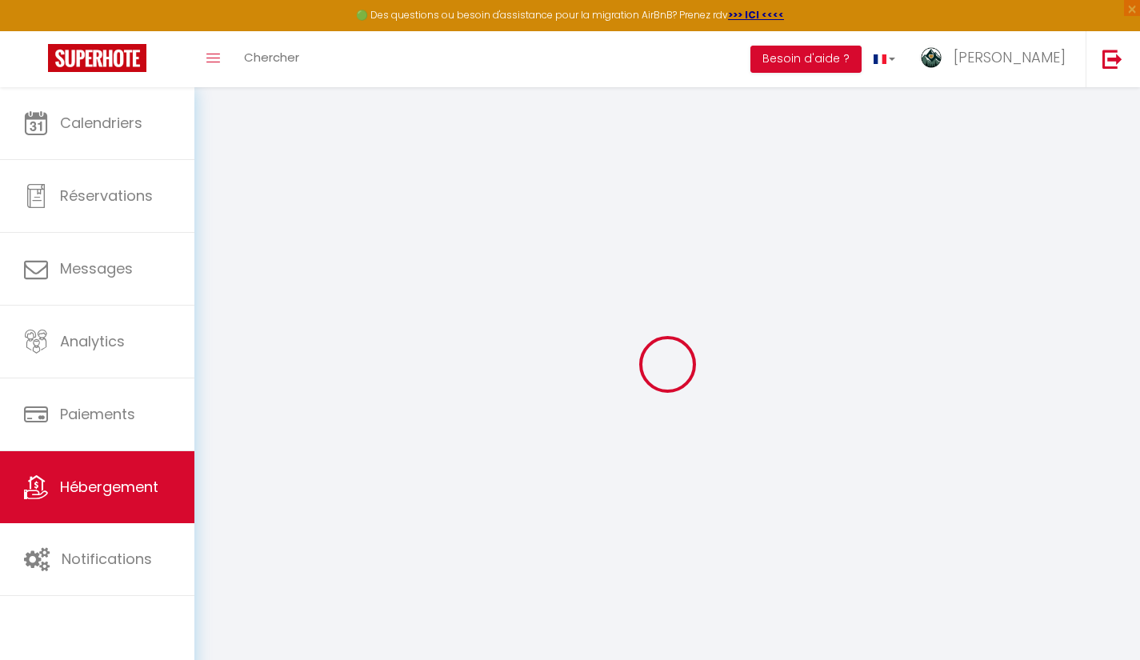
select select
checkbox input "false"
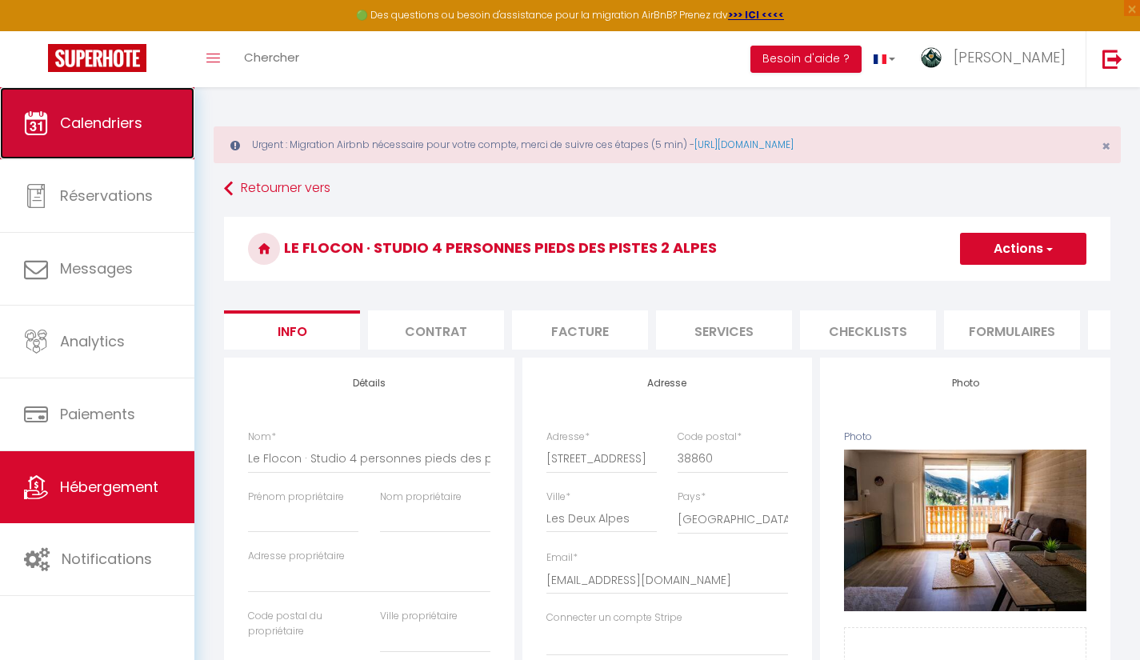
click at [111, 137] on link "Calendriers" at bounding box center [97, 123] width 194 height 72
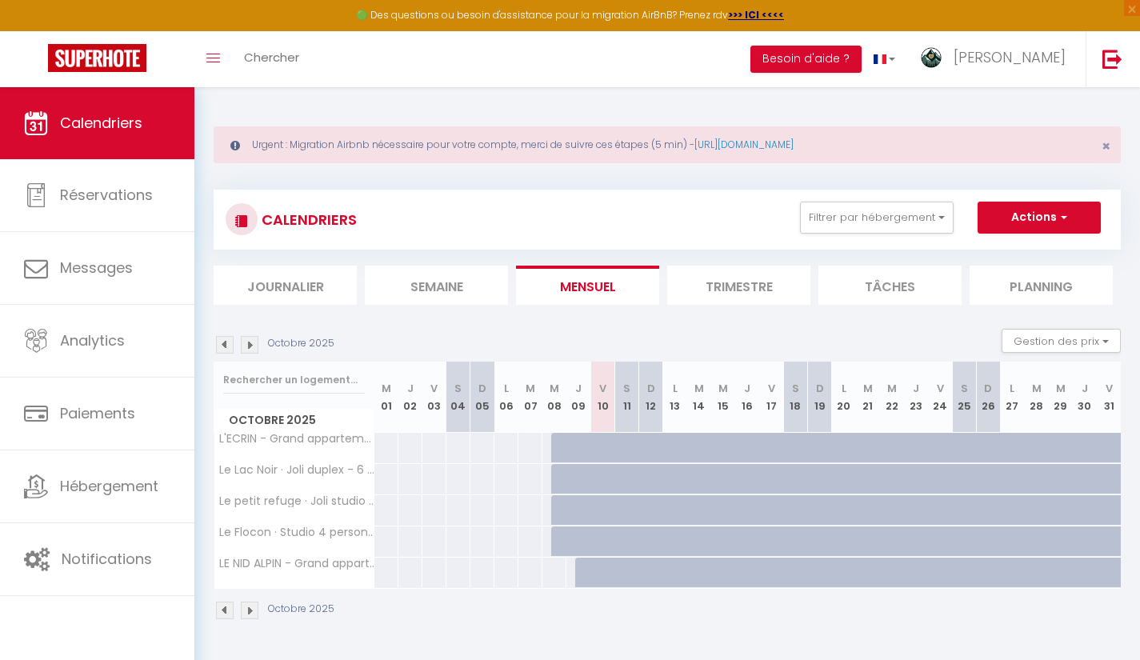
click at [248, 615] on img at bounding box center [250, 611] width 18 height 18
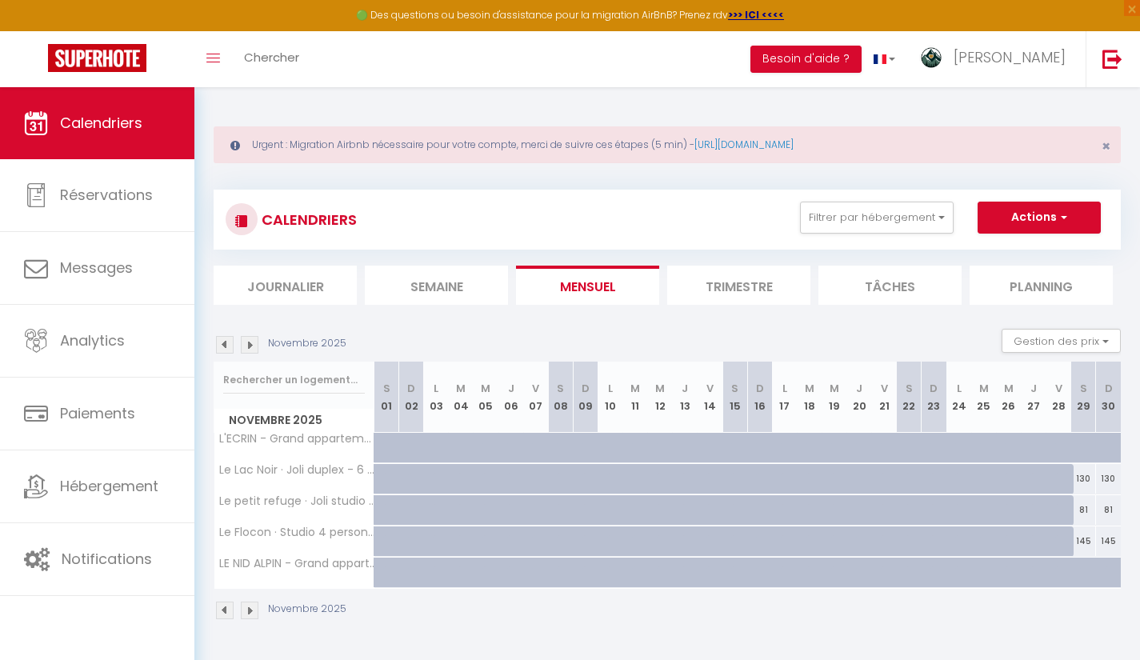
click at [248, 615] on img at bounding box center [250, 611] width 18 height 18
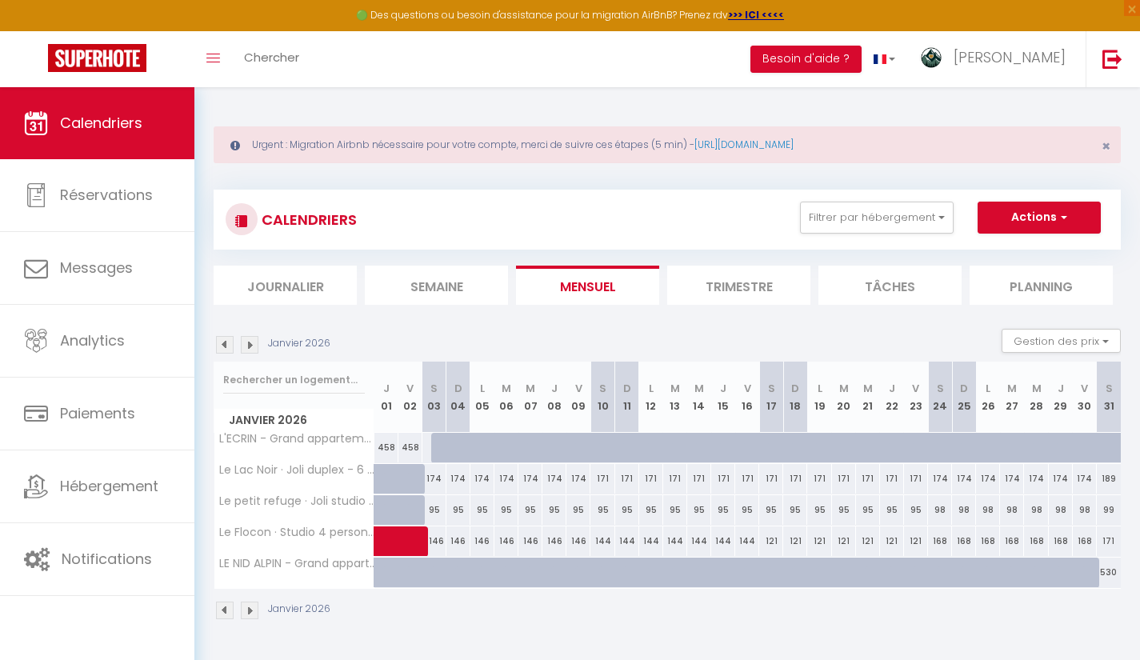
click at [218, 615] on img at bounding box center [225, 611] width 18 height 18
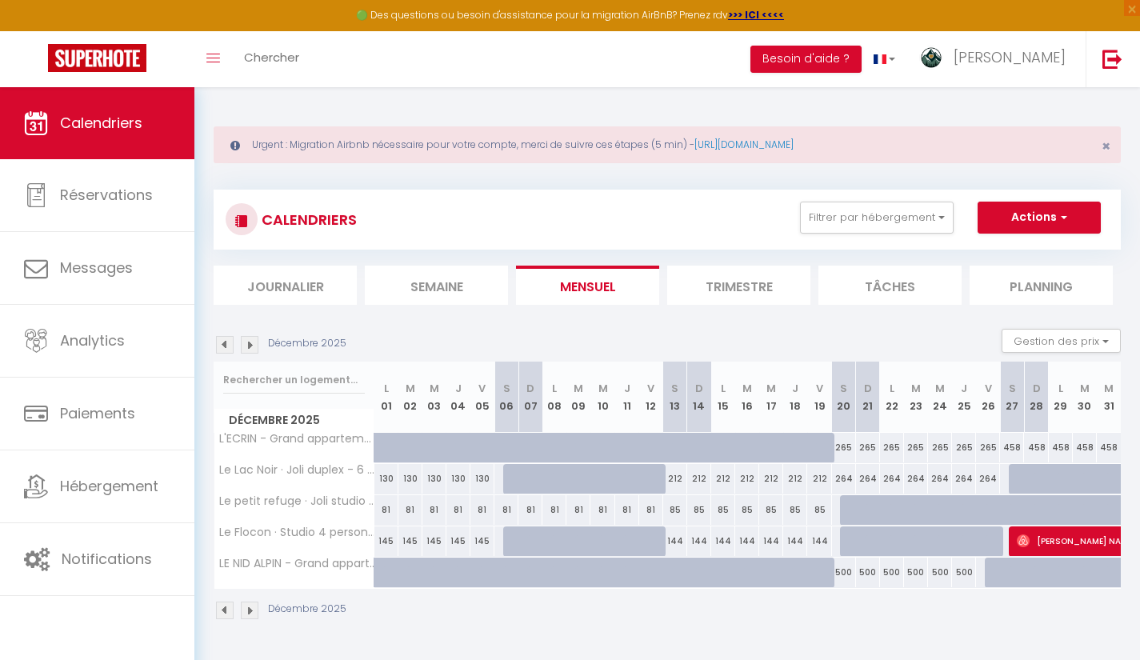
click at [964, 464] on div "264" at bounding box center [964, 479] width 24 height 30
